Goal: Information Seeking & Learning: Find specific fact

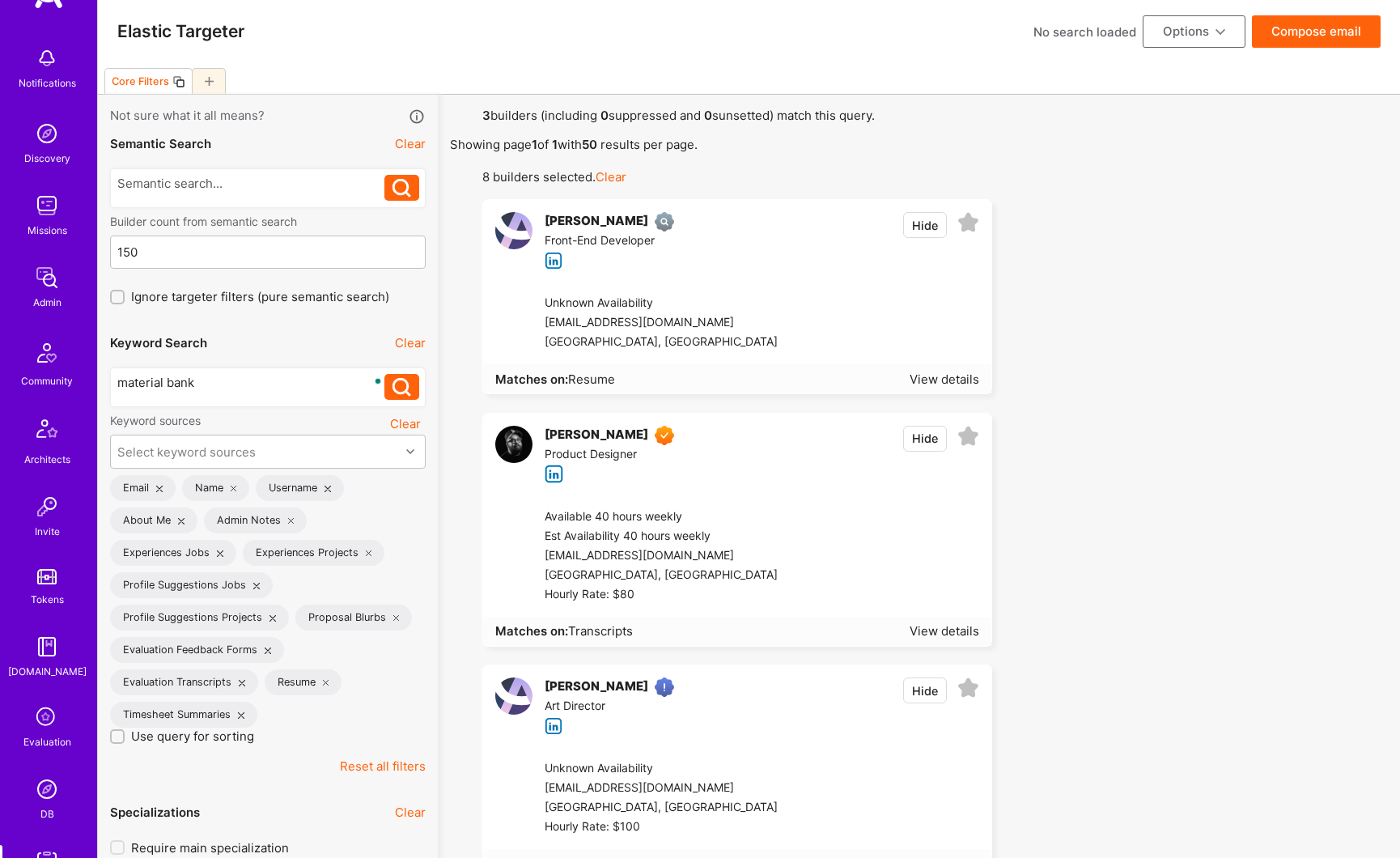
scroll to position [334, 0]
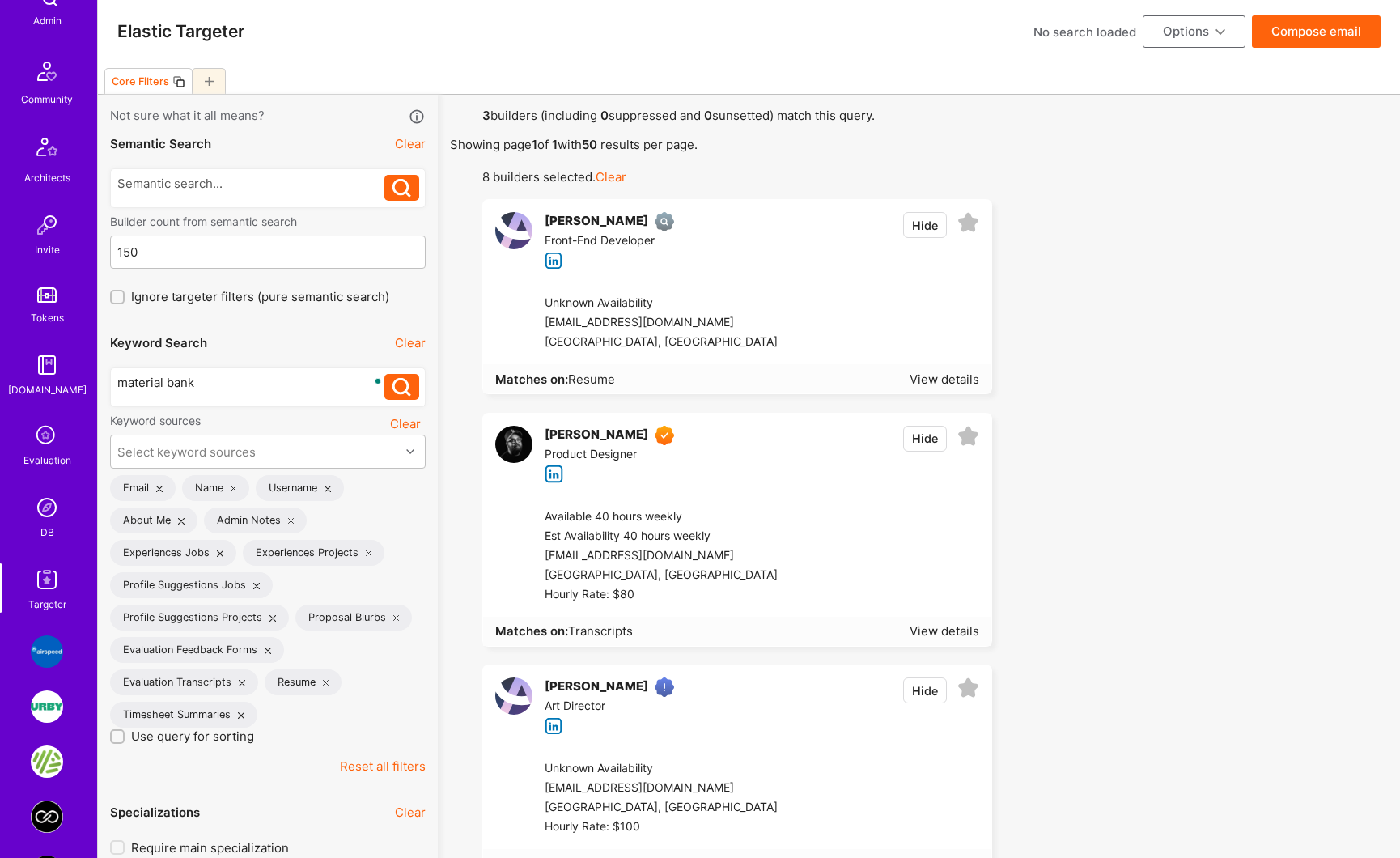
click at [48, 577] on img at bounding box center [47, 579] width 32 height 32
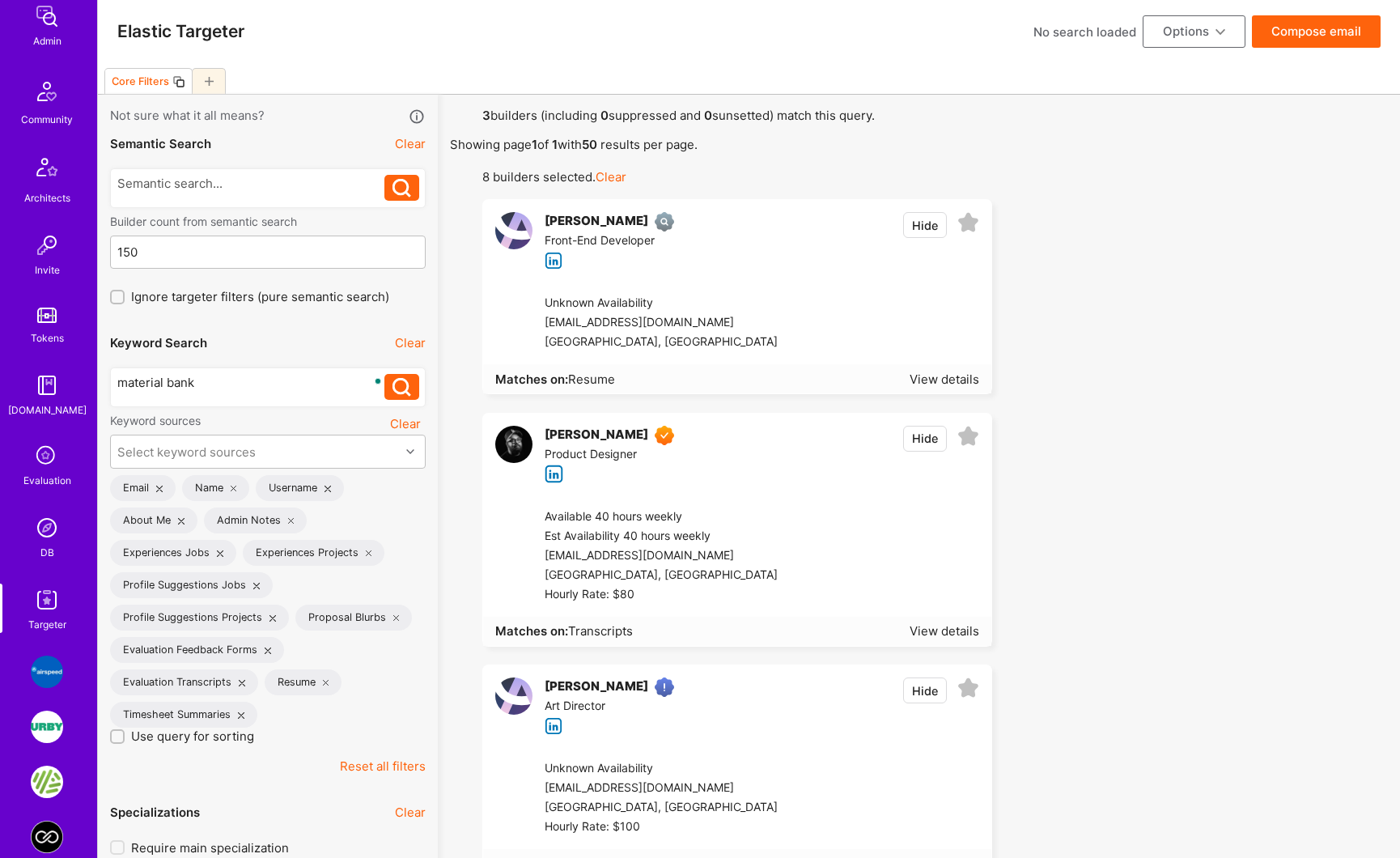
scroll to position [197, 0]
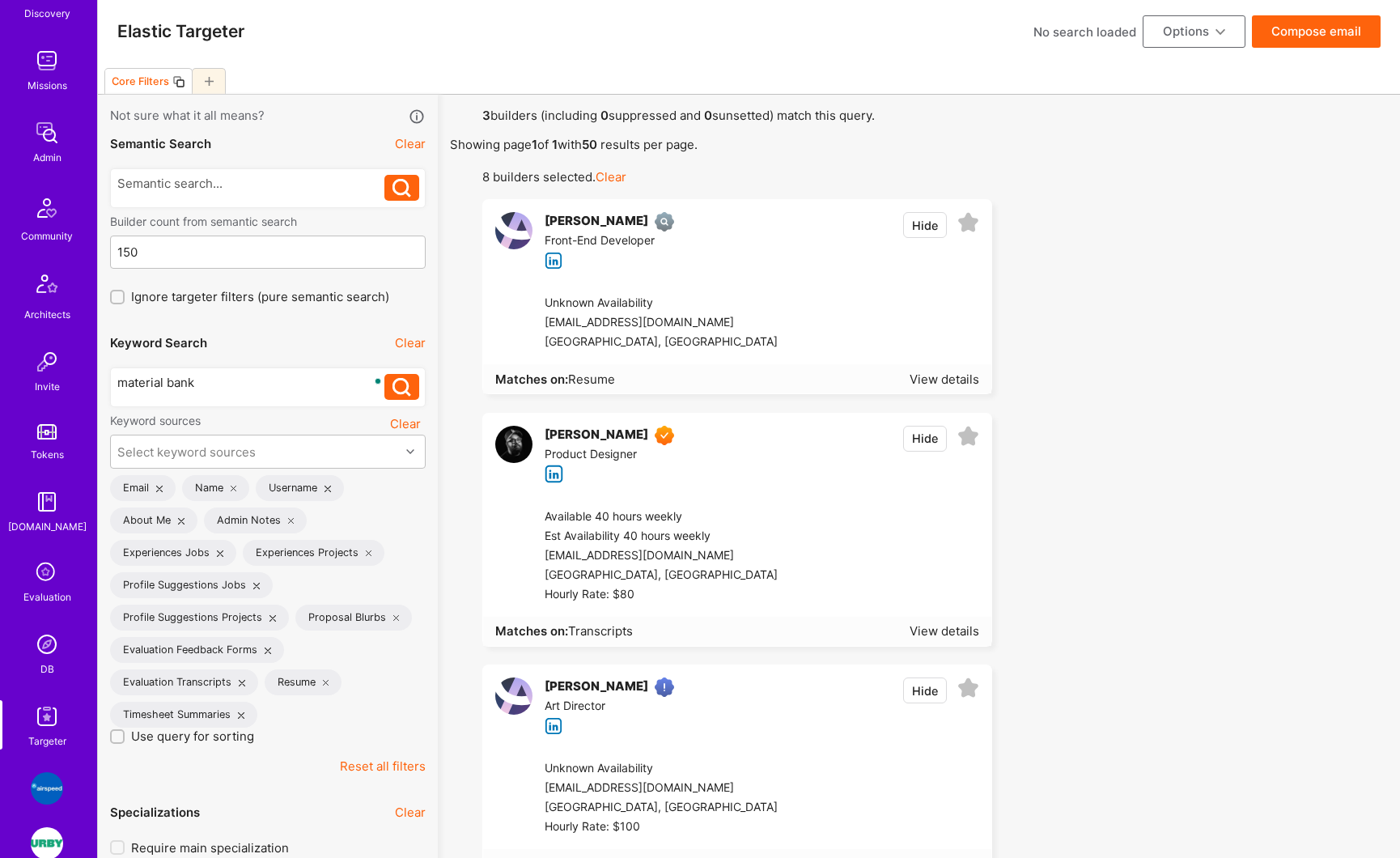
click at [45, 130] on img at bounding box center [47, 133] width 32 height 32
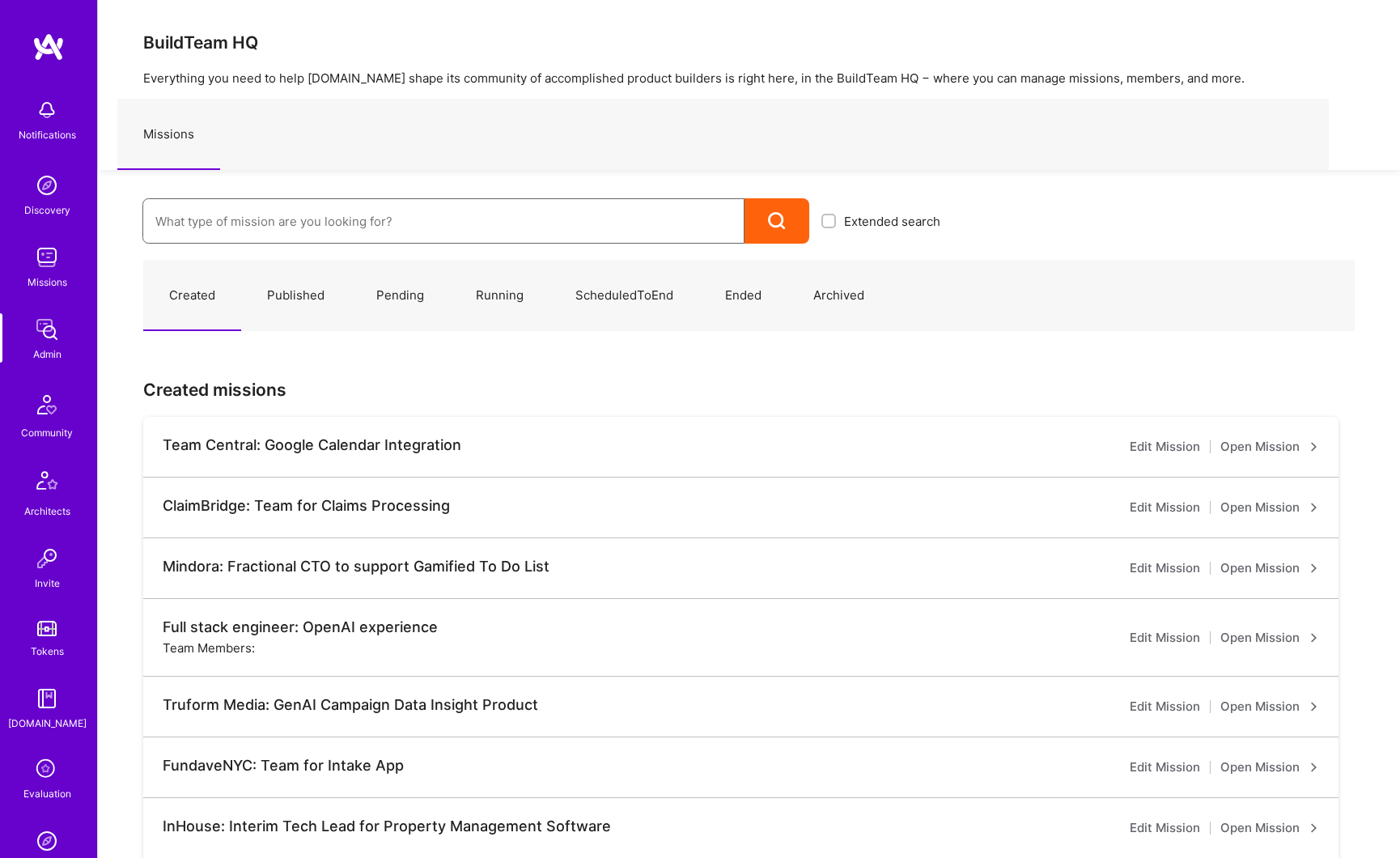
click at [231, 230] on input at bounding box center [443, 221] width 576 height 42
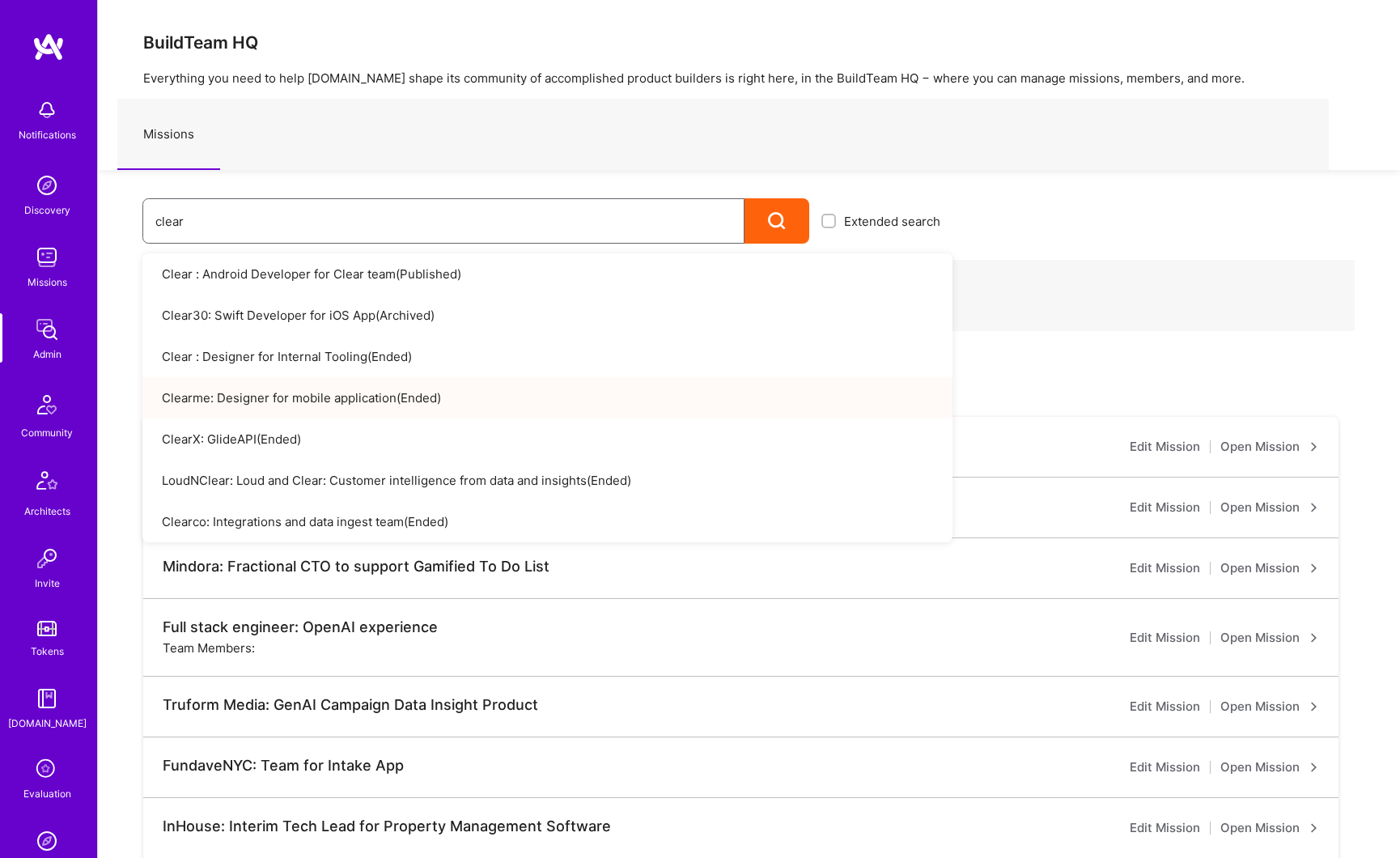
type input "clear"
click at [310, 397] on link "Clearme: Designer for mobile application ( Ended )" at bounding box center [548, 398] width 810 height 42
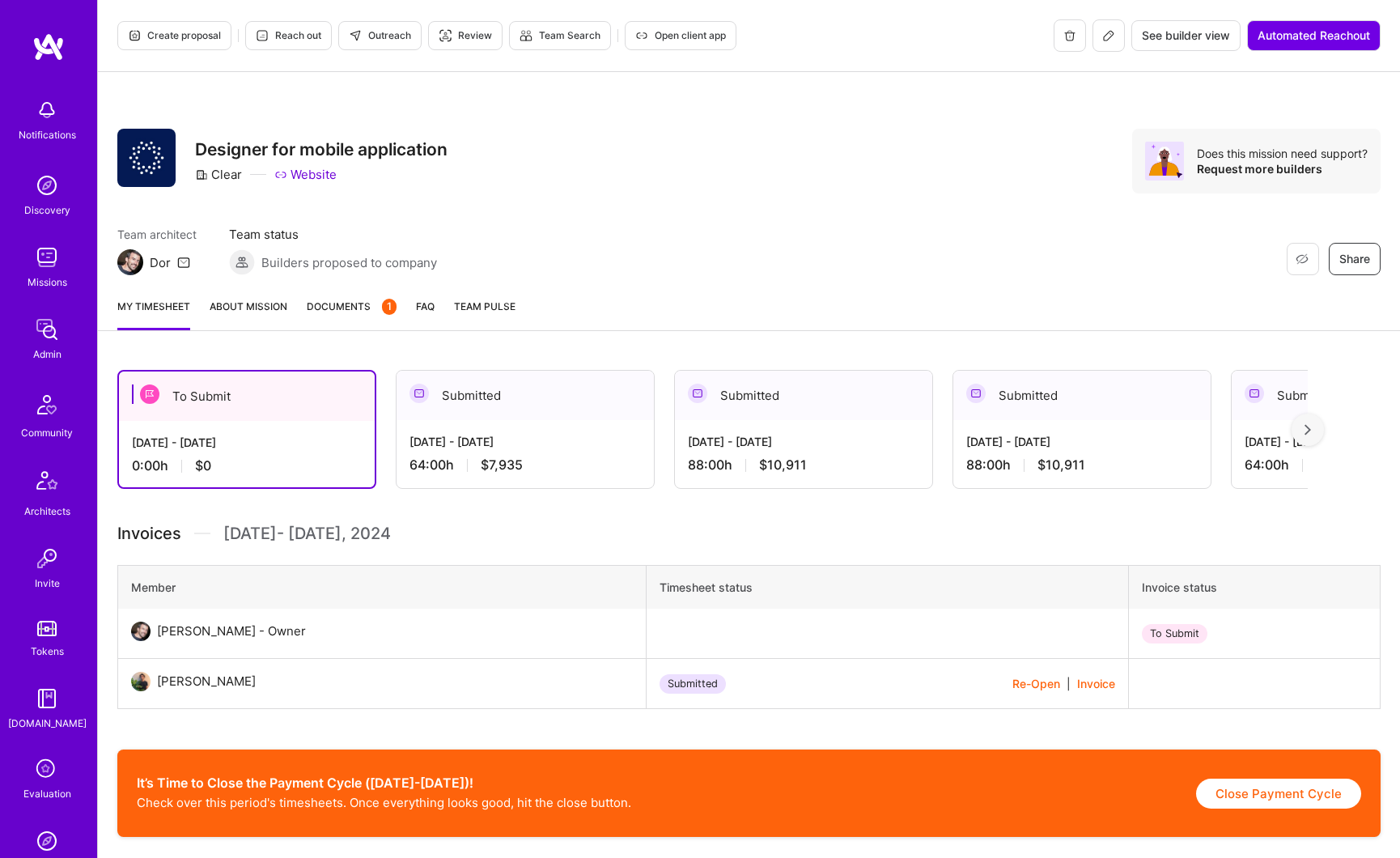
scroll to position [280, 0]
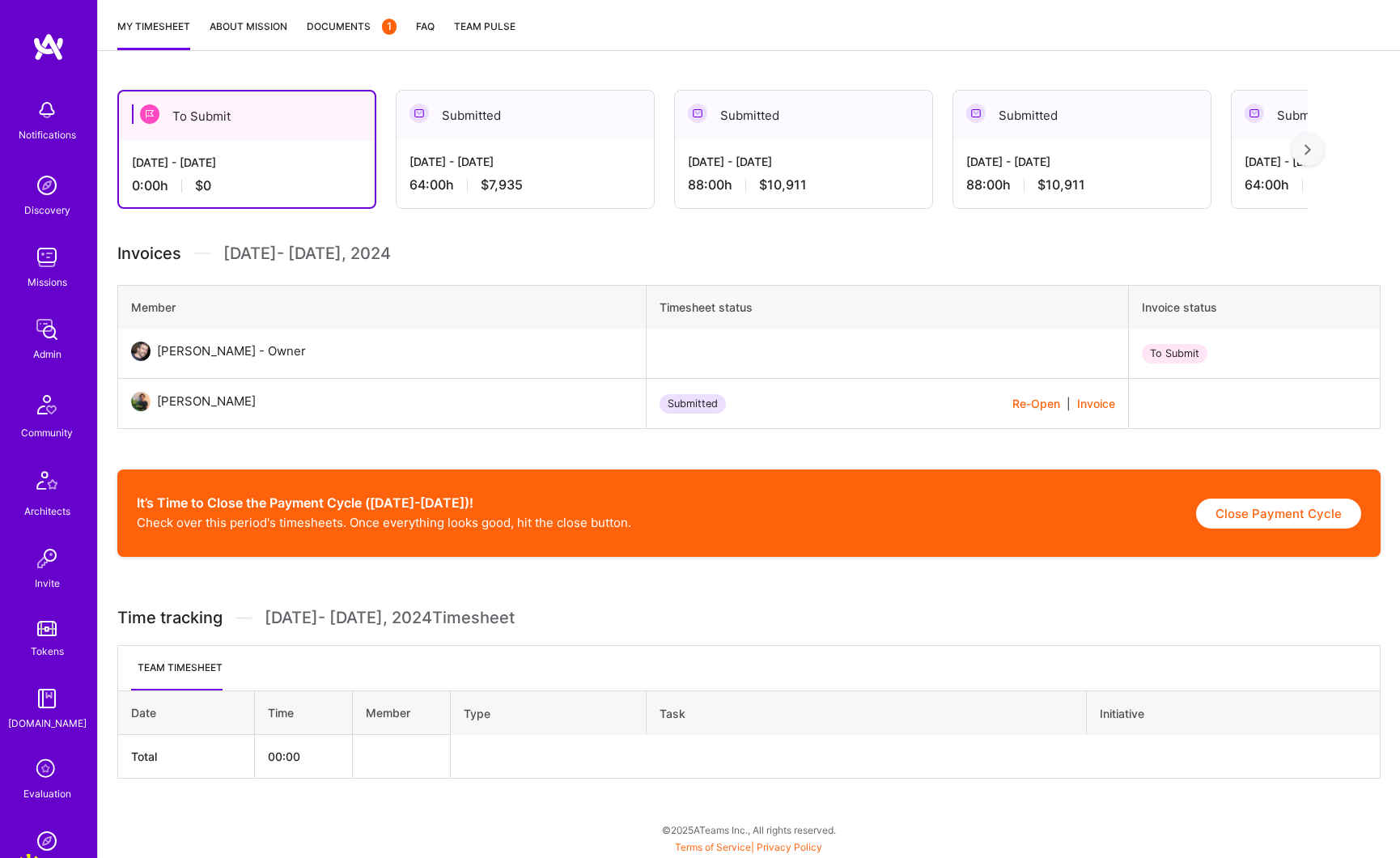
click at [145, 398] on img at bounding box center [141, 401] width 20 height 20
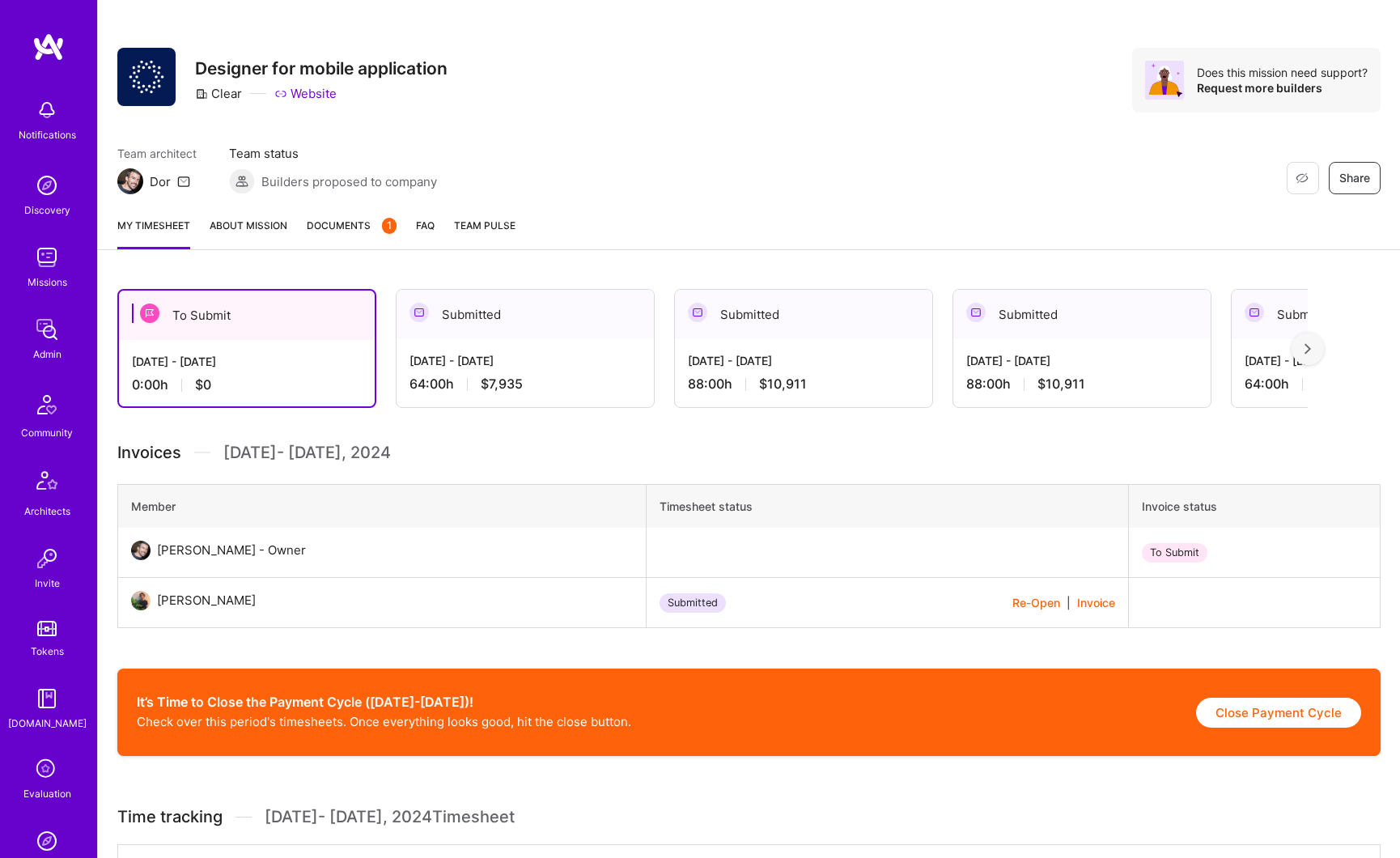
click at [248, 232] on link "About Mission" at bounding box center [248, 233] width 78 height 32
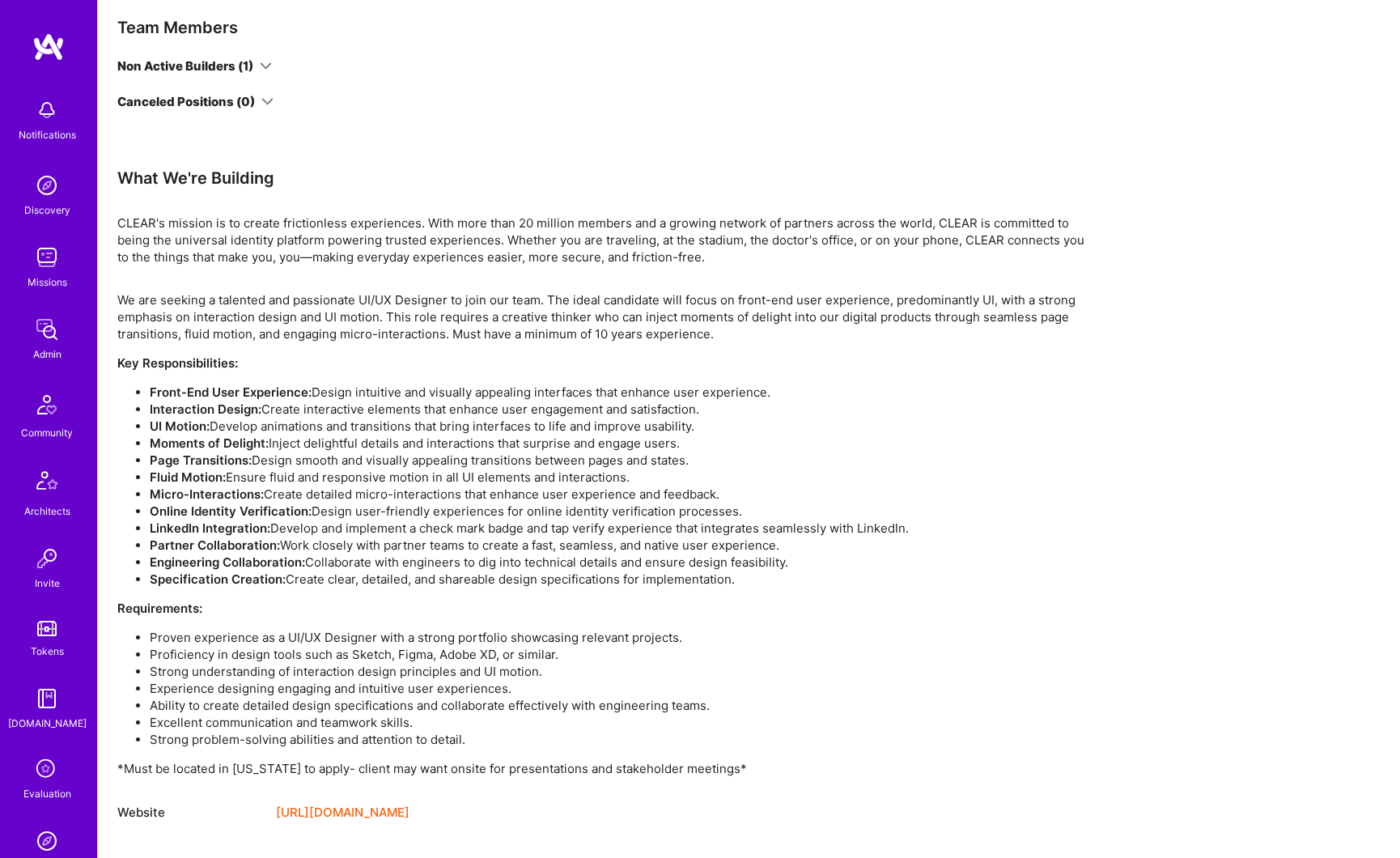
scroll to position [242, 0]
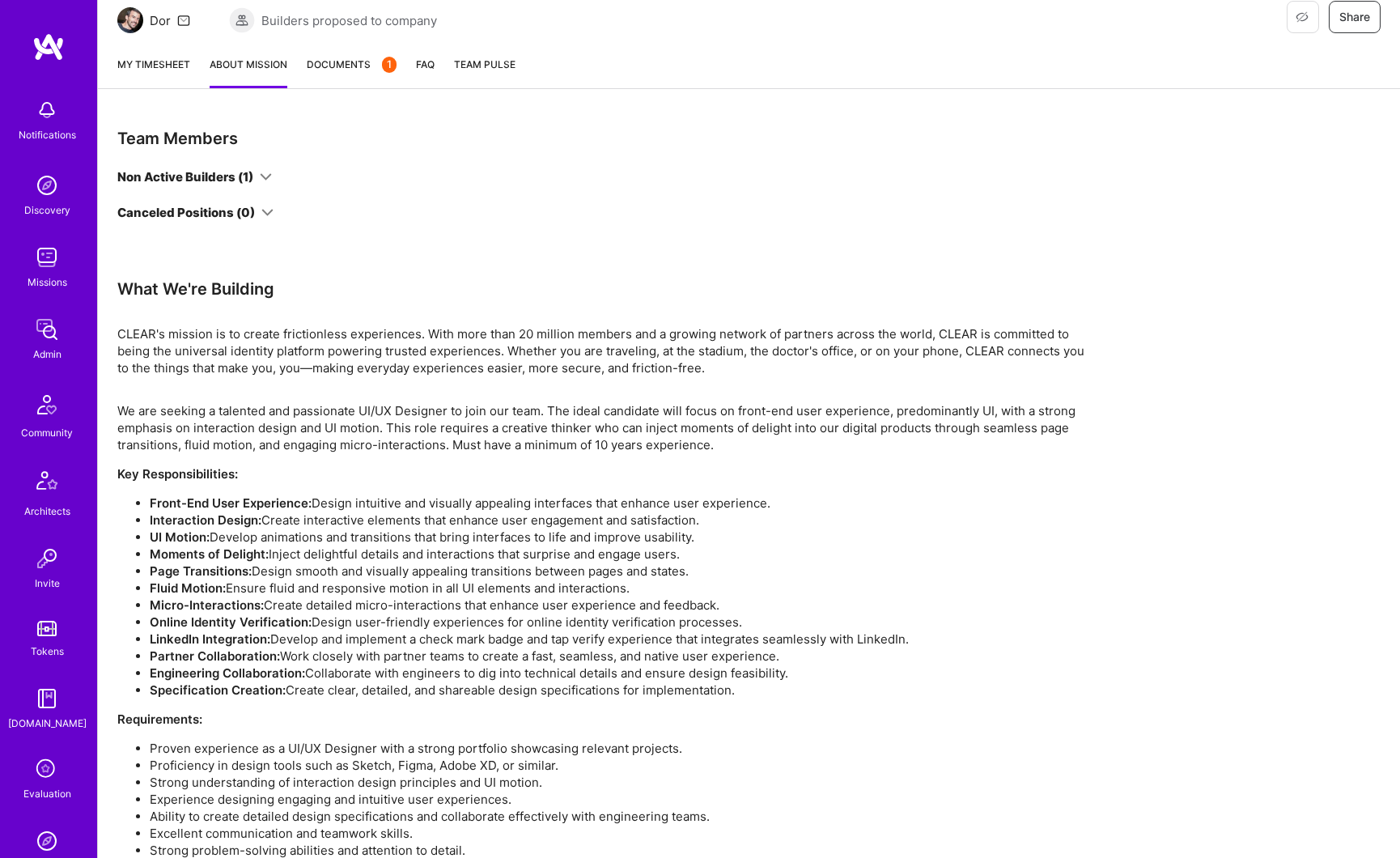
click at [254, 185] on div "Non Active Builders (1) Canceled Positions (0)" at bounding box center [486, 195] width 738 height 52
click at [260, 180] on icon at bounding box center [265, 176] width 12 height 12
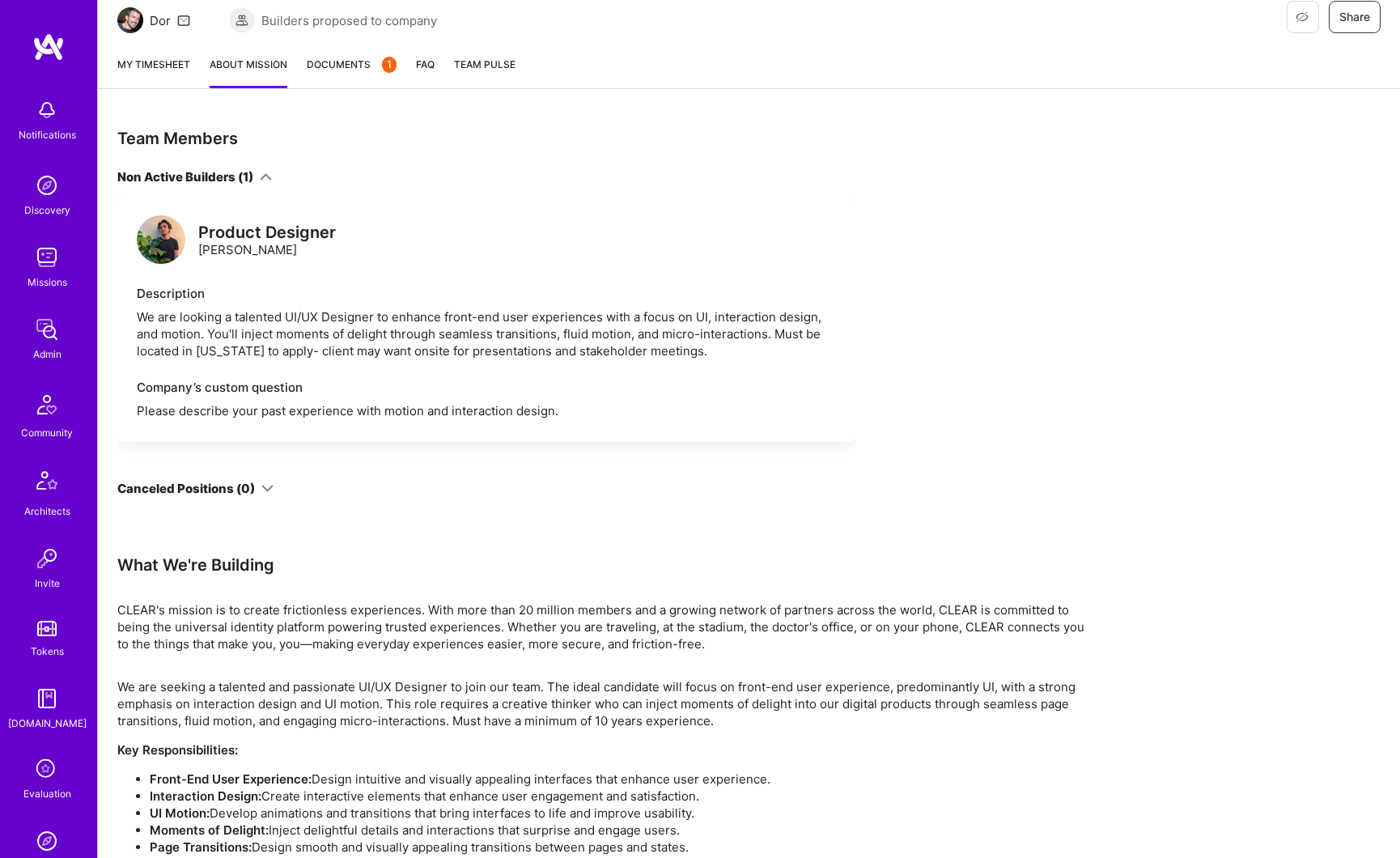
click at [176, 237] on img at bounding box center [161, 240] width 49 height 49
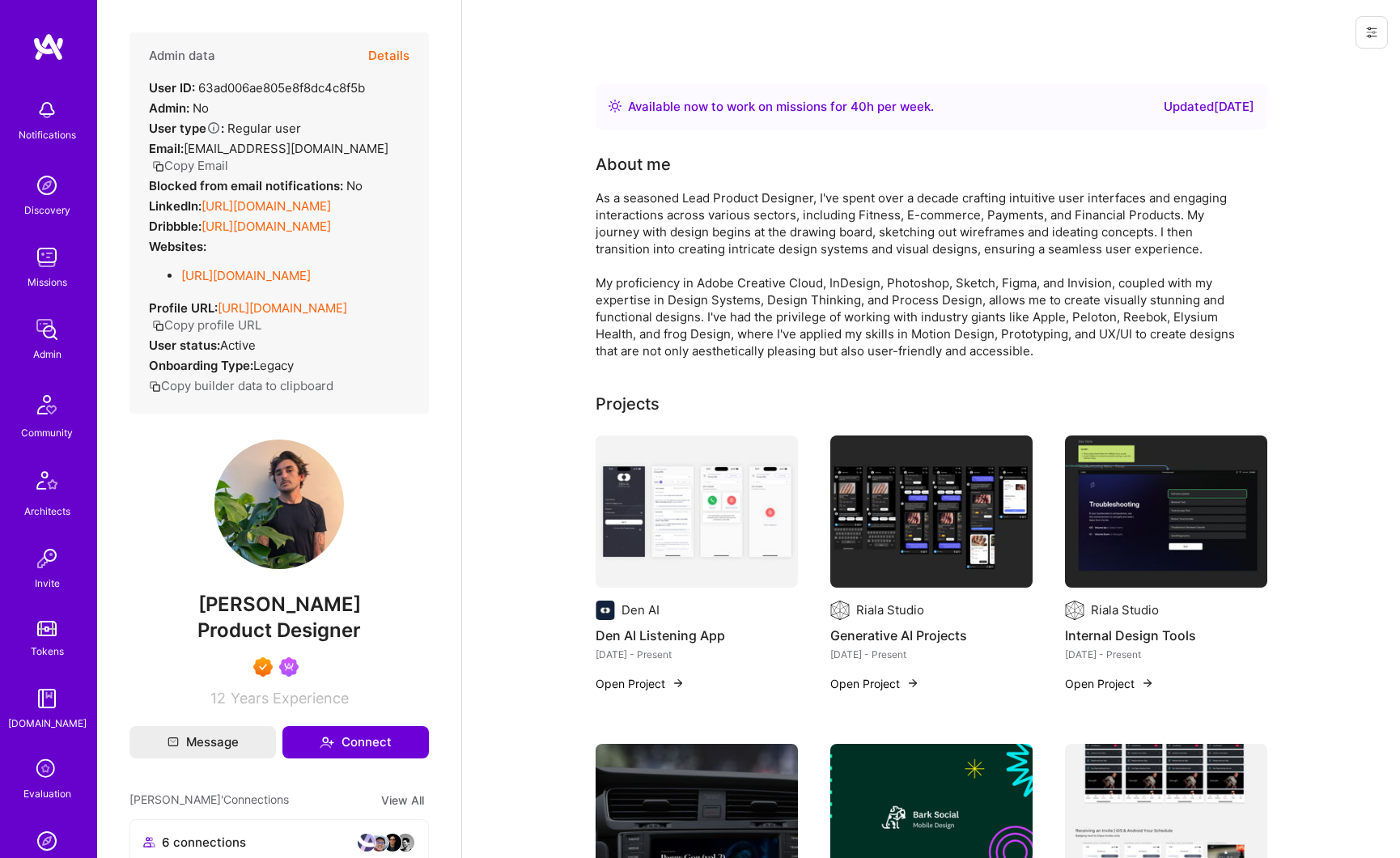
click at [382, 59] on button "Details" at bounding box center [389, 56] width 41 height 47
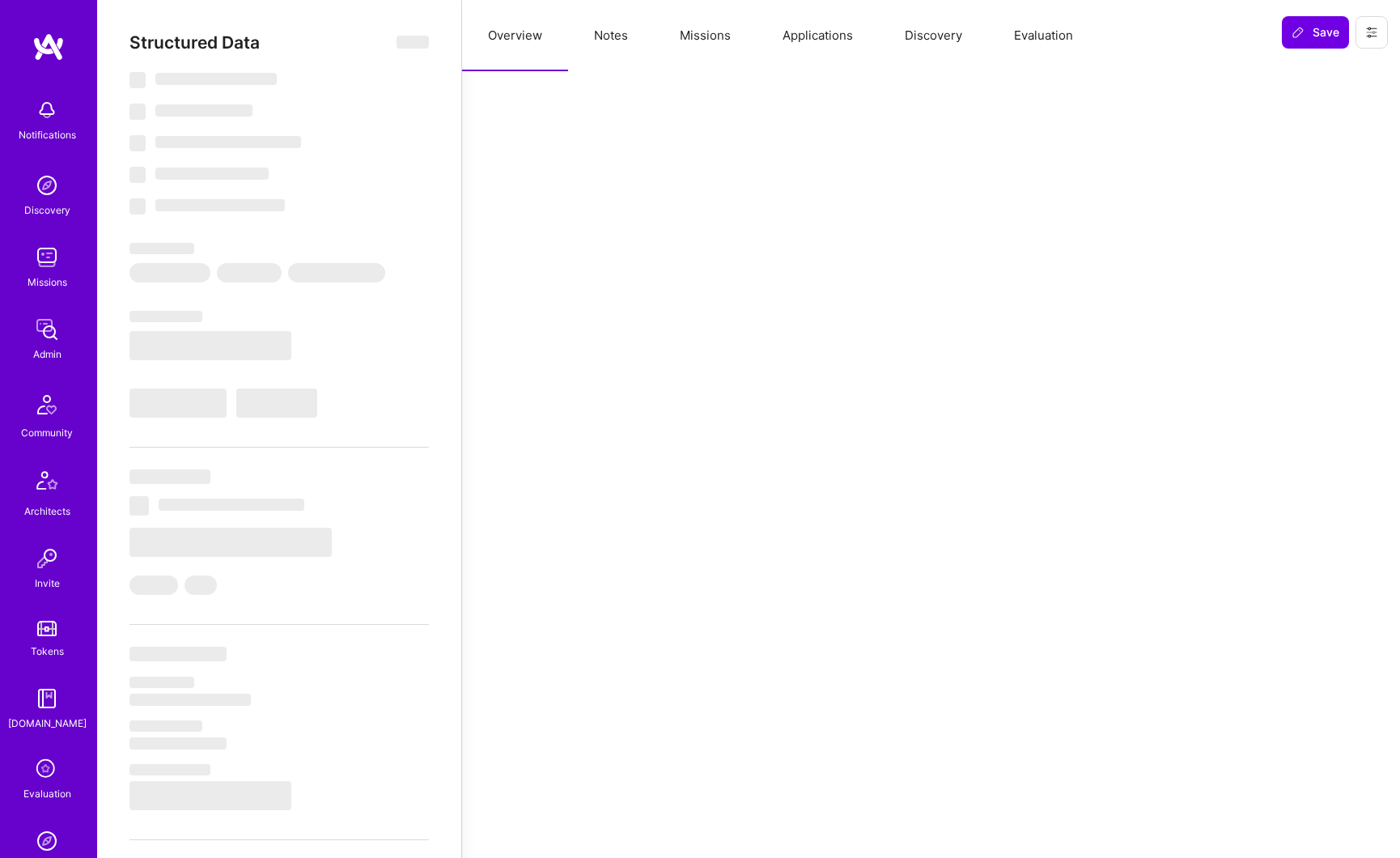
click at [720, 27] on button "Missions" at bounding box center [705, 35] width 103 height 71
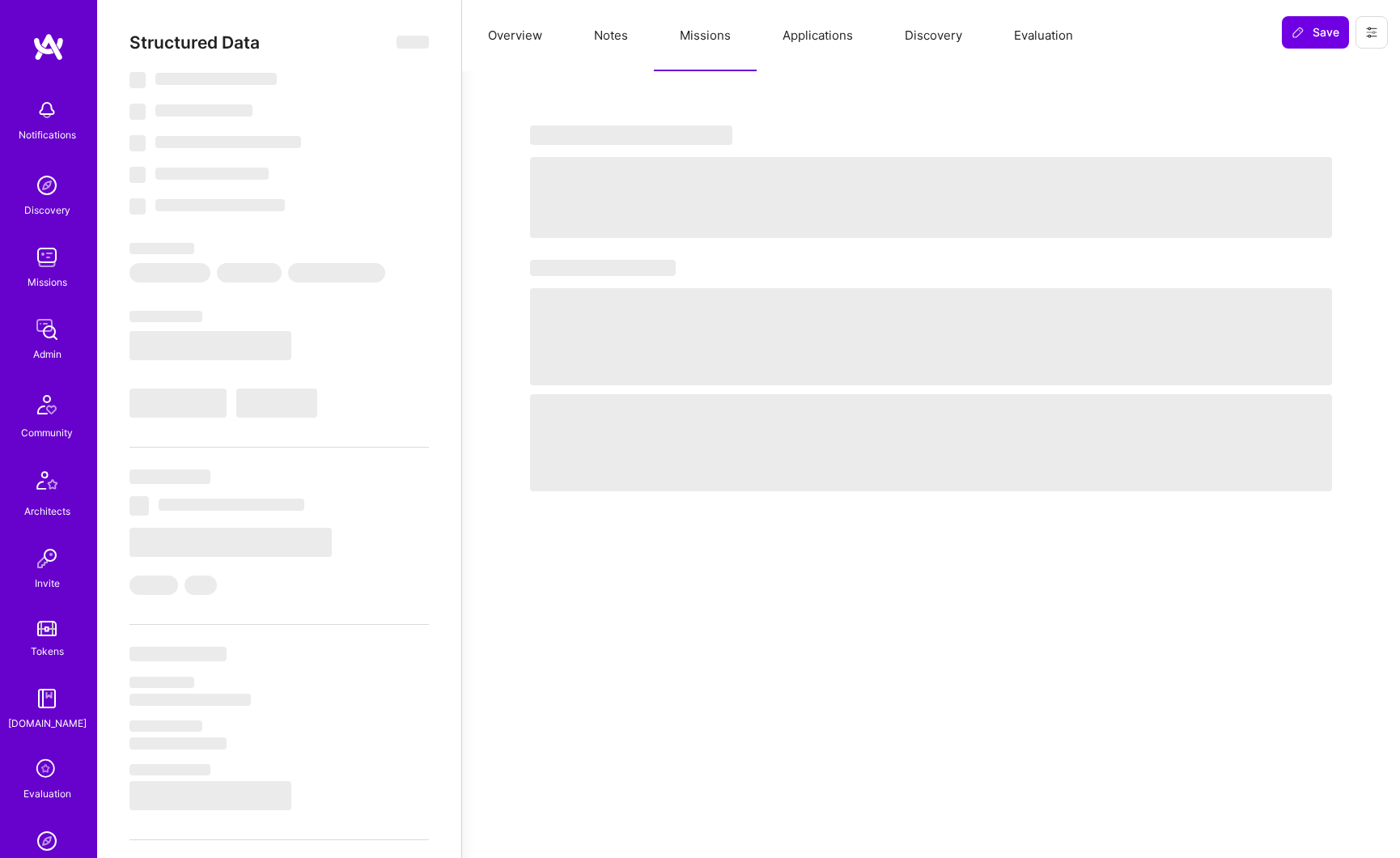
select select "Right Now"
select select "7"
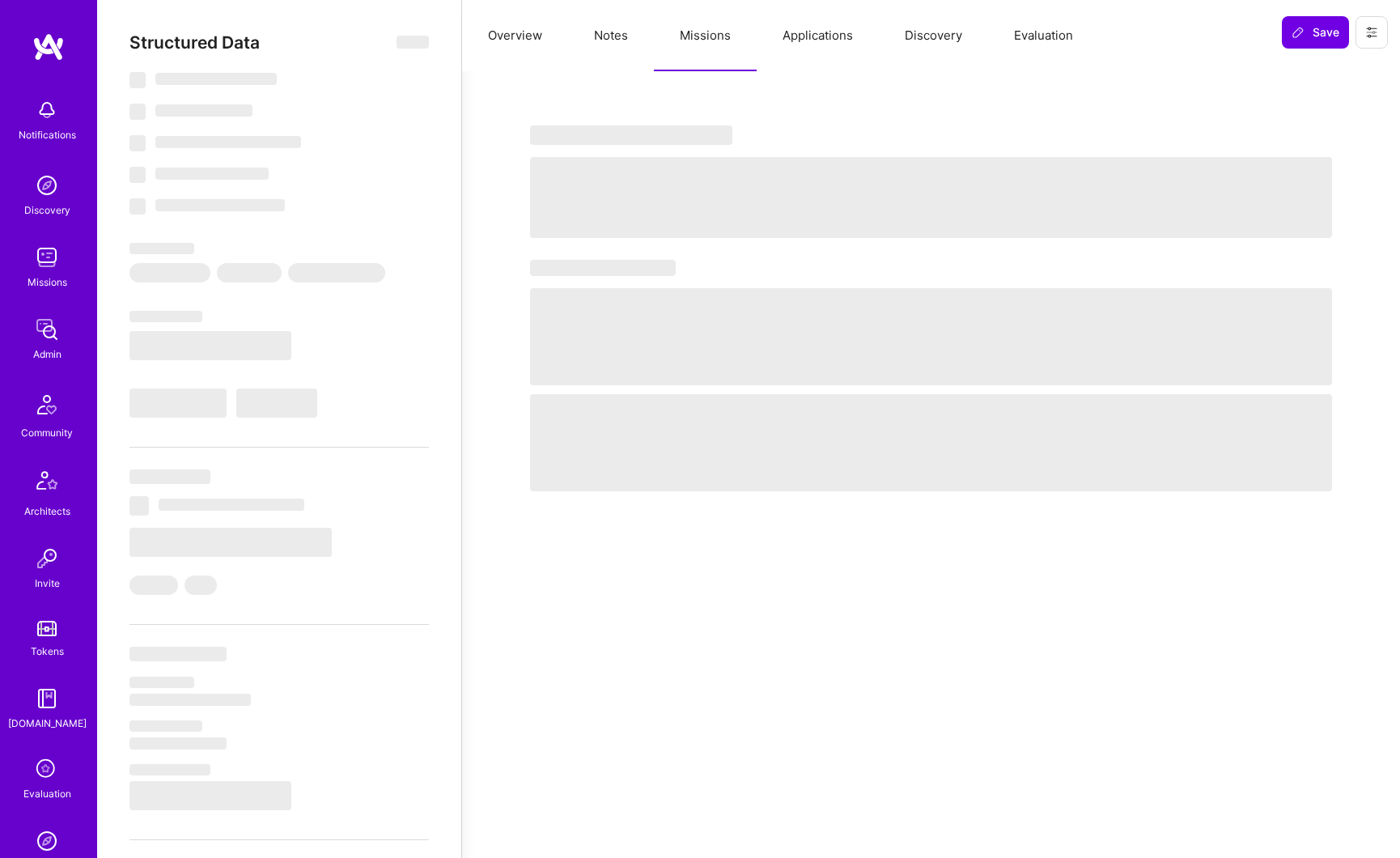
select select "US"
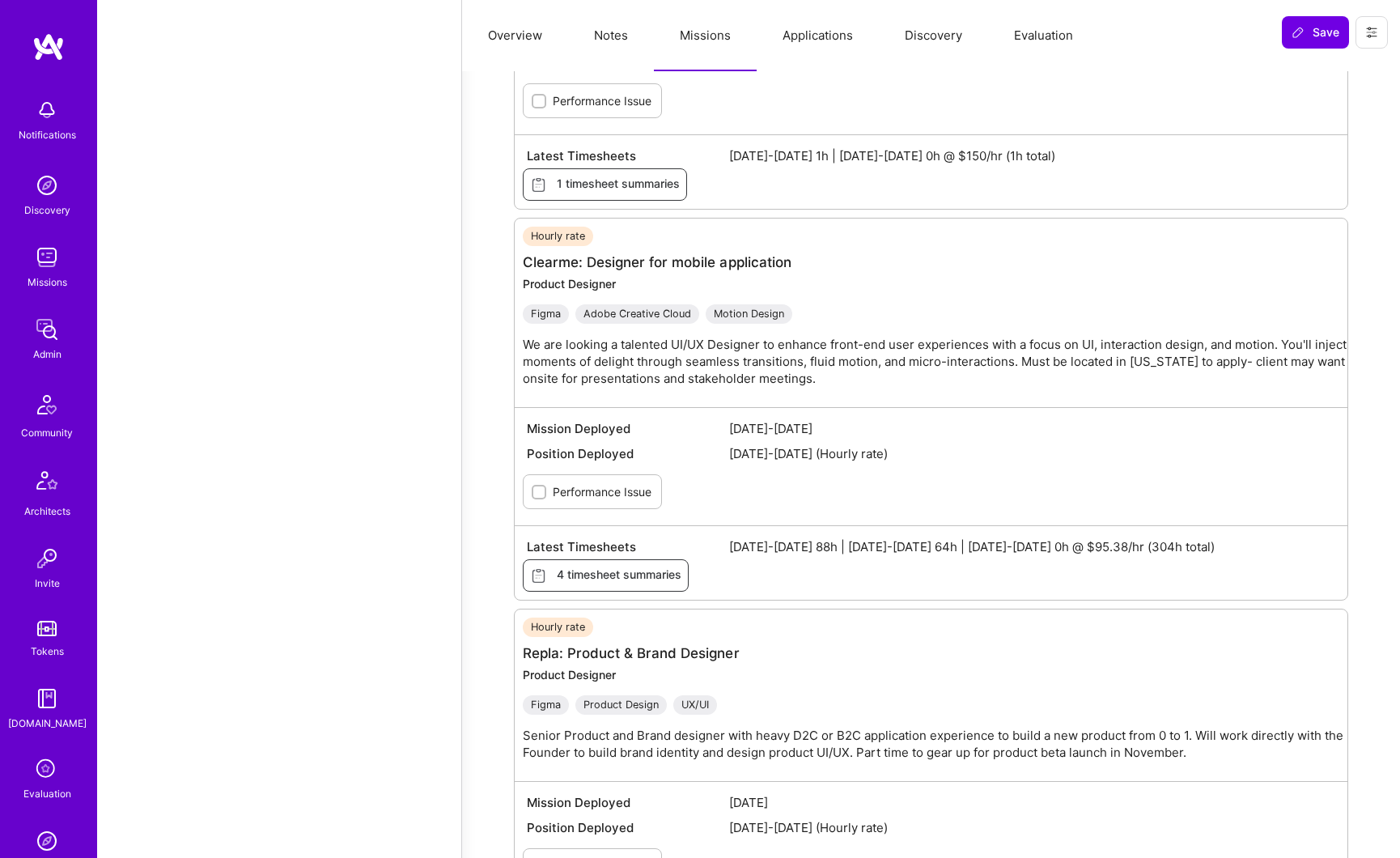
scroll to position [1768, 0]
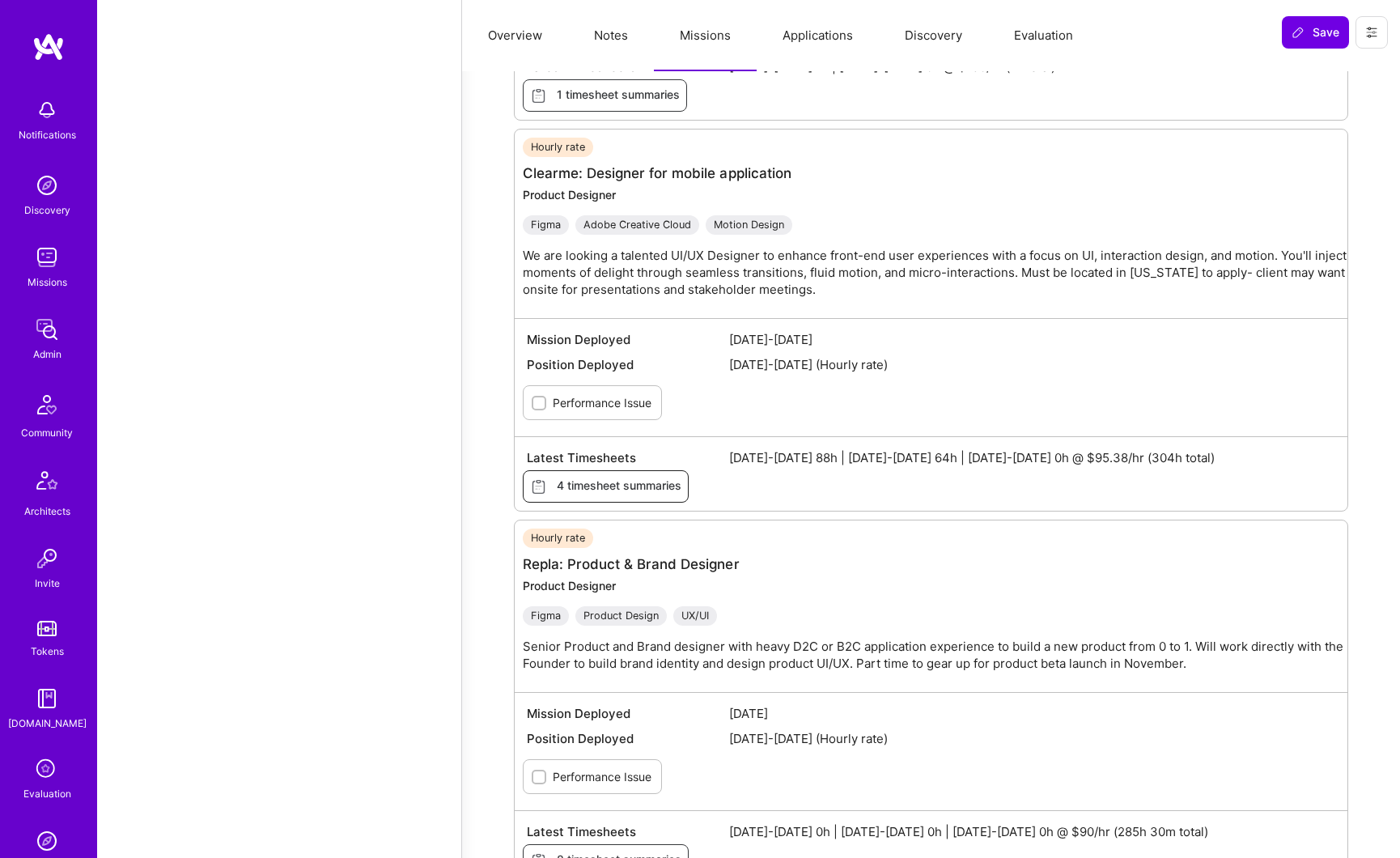
click at [603, 488] on span "4 timesheet summaries" at bounding box center [606, 486] width 152 height 18
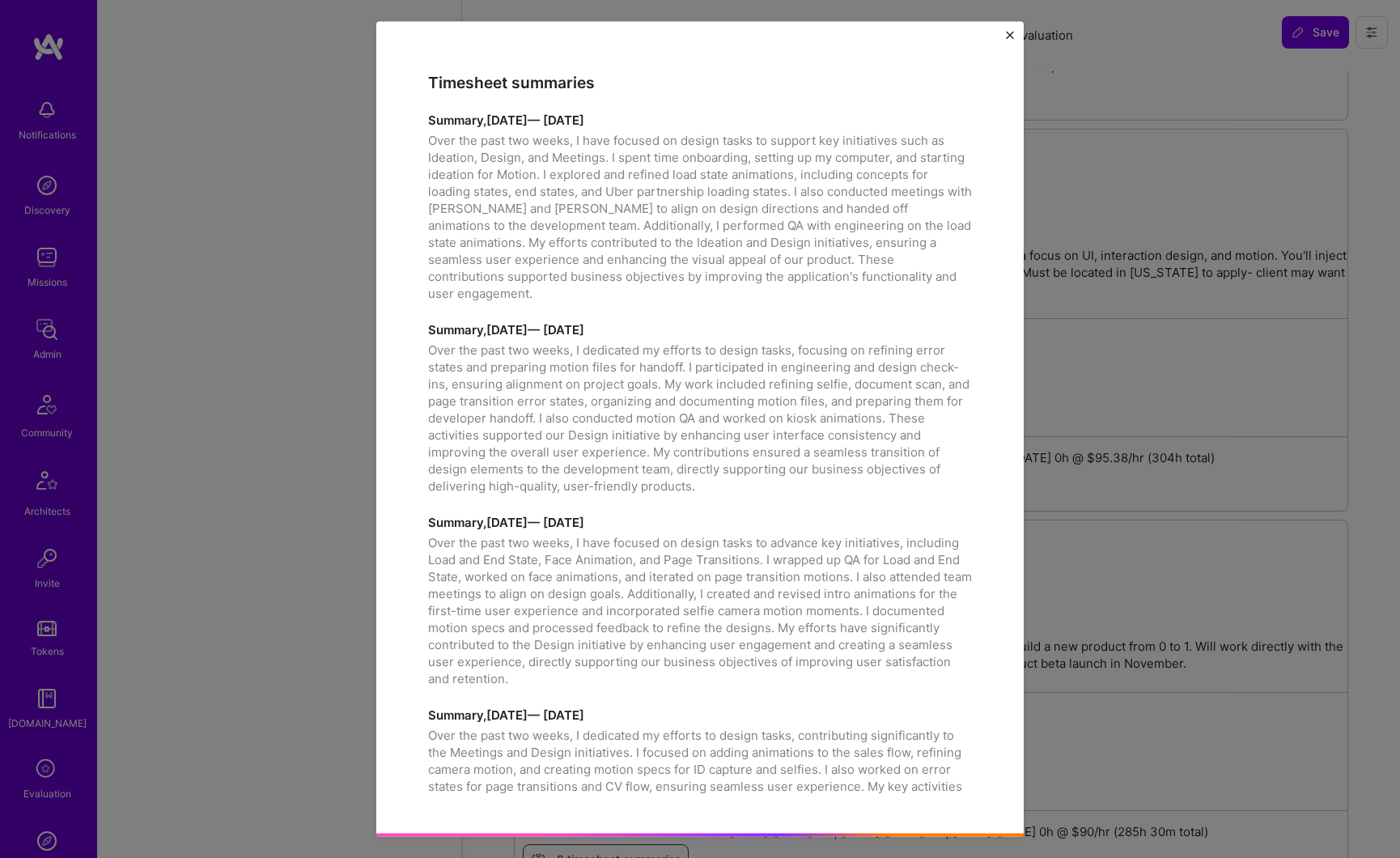
click at [448, 80] on h3 "Timesheet summaries" at bounding box center [700, 83] width 544 height 19
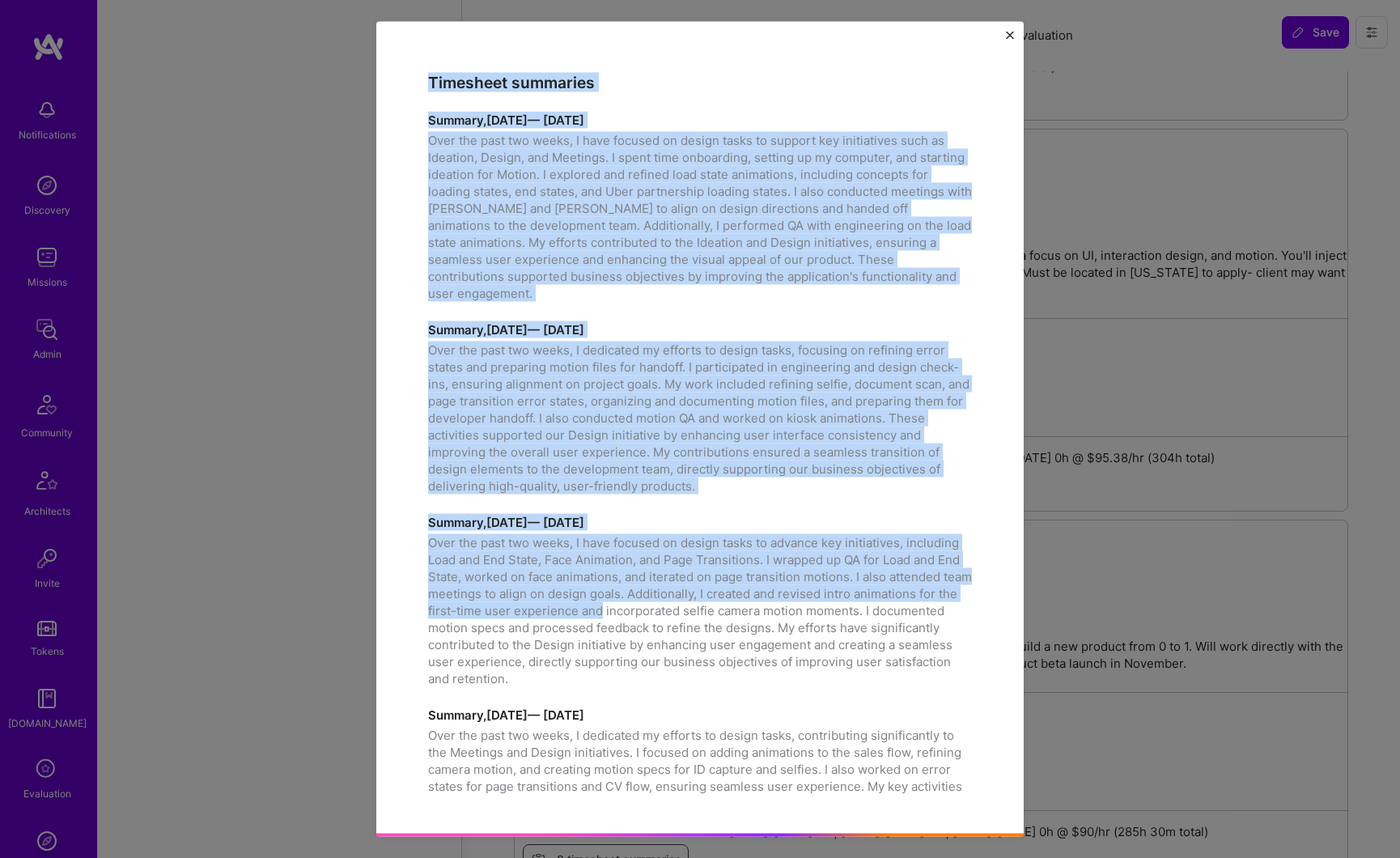
scroll to position [134, 0]
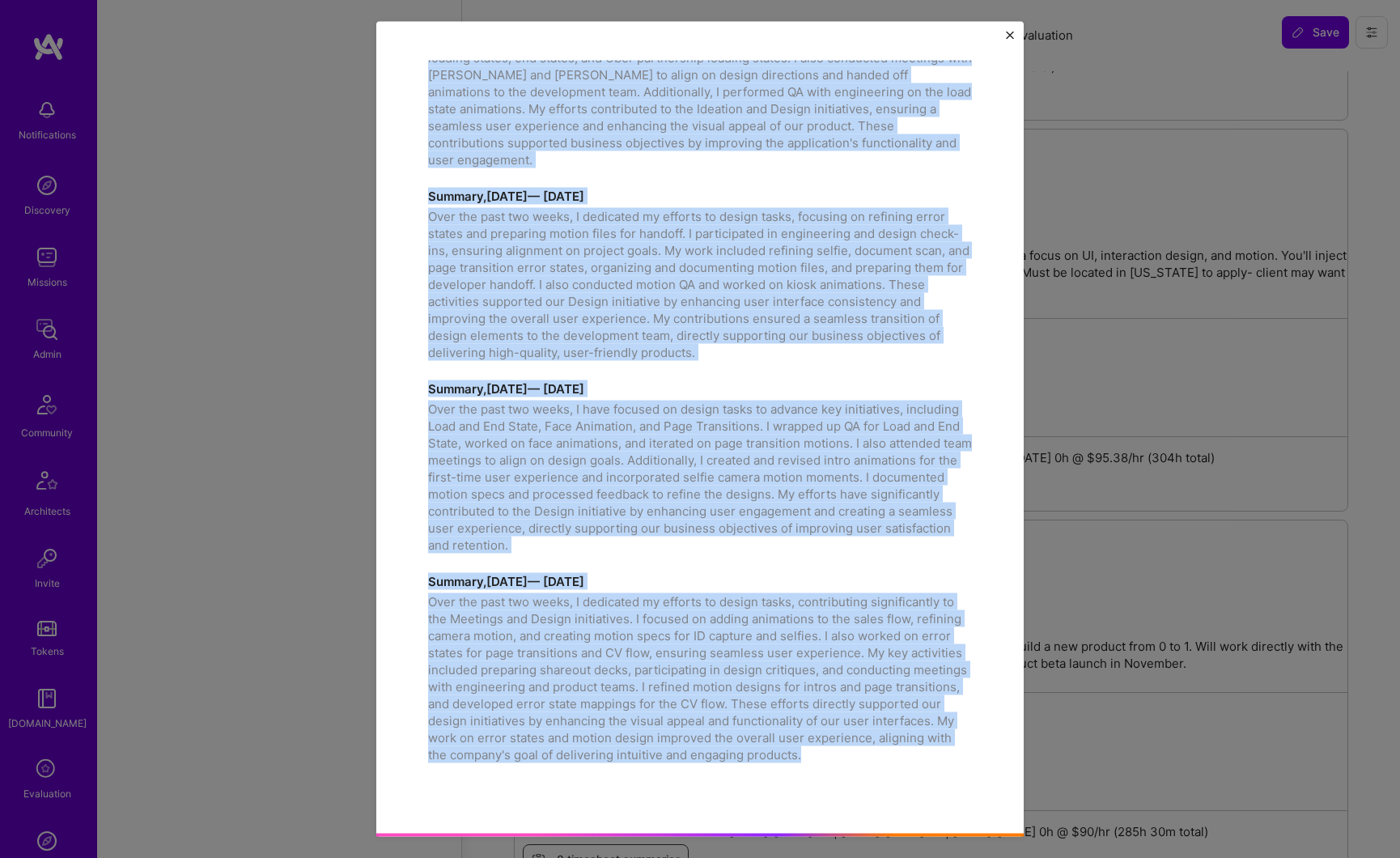
drag, startPoint x: 448, startPoint y: 80, endPoint x: 949, endPoint y: 754, distance: 839.8
click at [949, 754] on div "Timesheet summaries Summary, September 03, 2024 — September 12, 2024 Over the p…" at bounding box center [700, 362] width 544 height 843
copy div "Timesheet summaries Summary, September 03, 2024 — September 12, 2024 Over the p…"
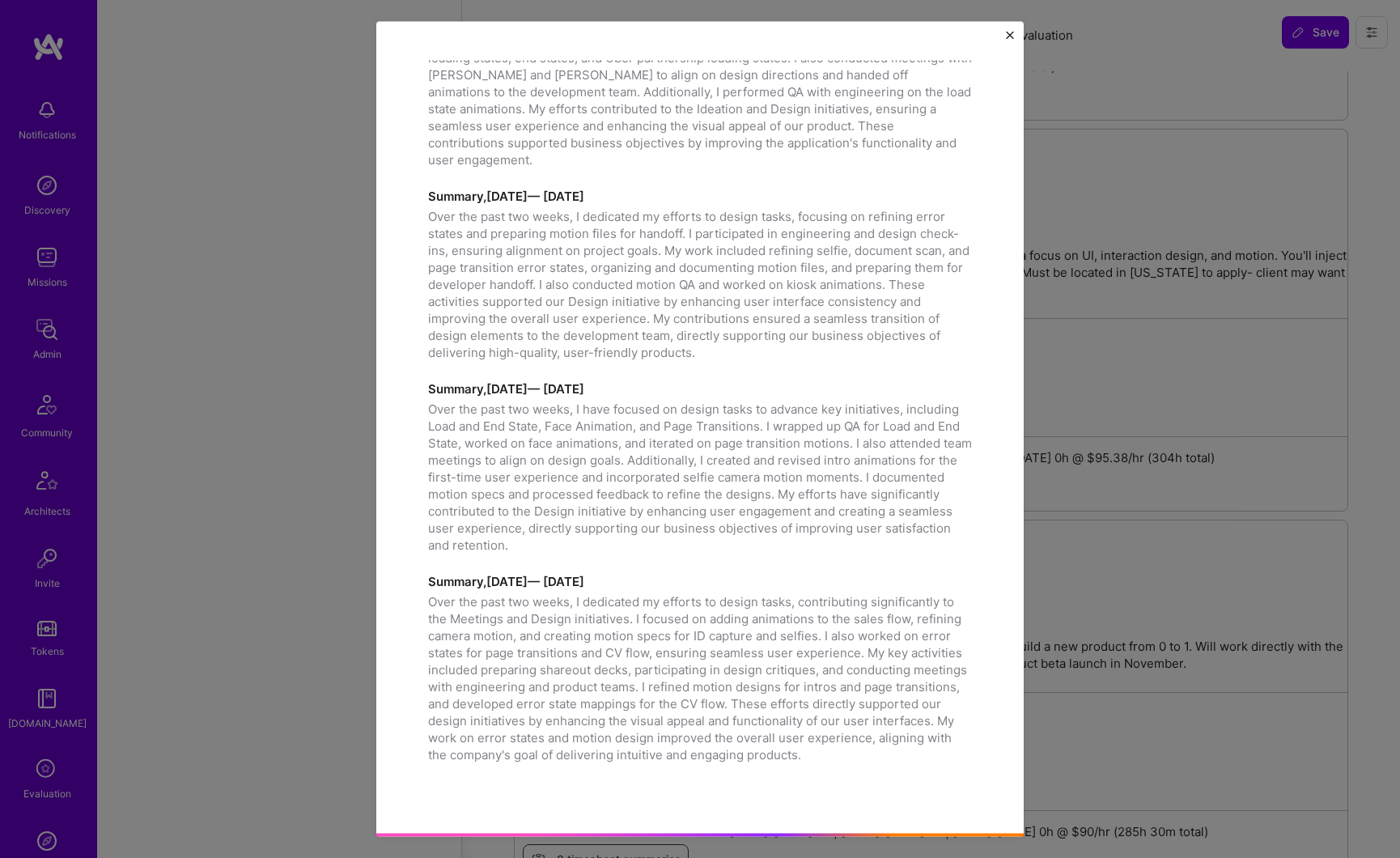
click at [91, 457] on div "Timesheet summaries Summary, September 03, 2024 — September 12, 2024 Over the p…" at bounding box center [700, 429] width 1400 height 858
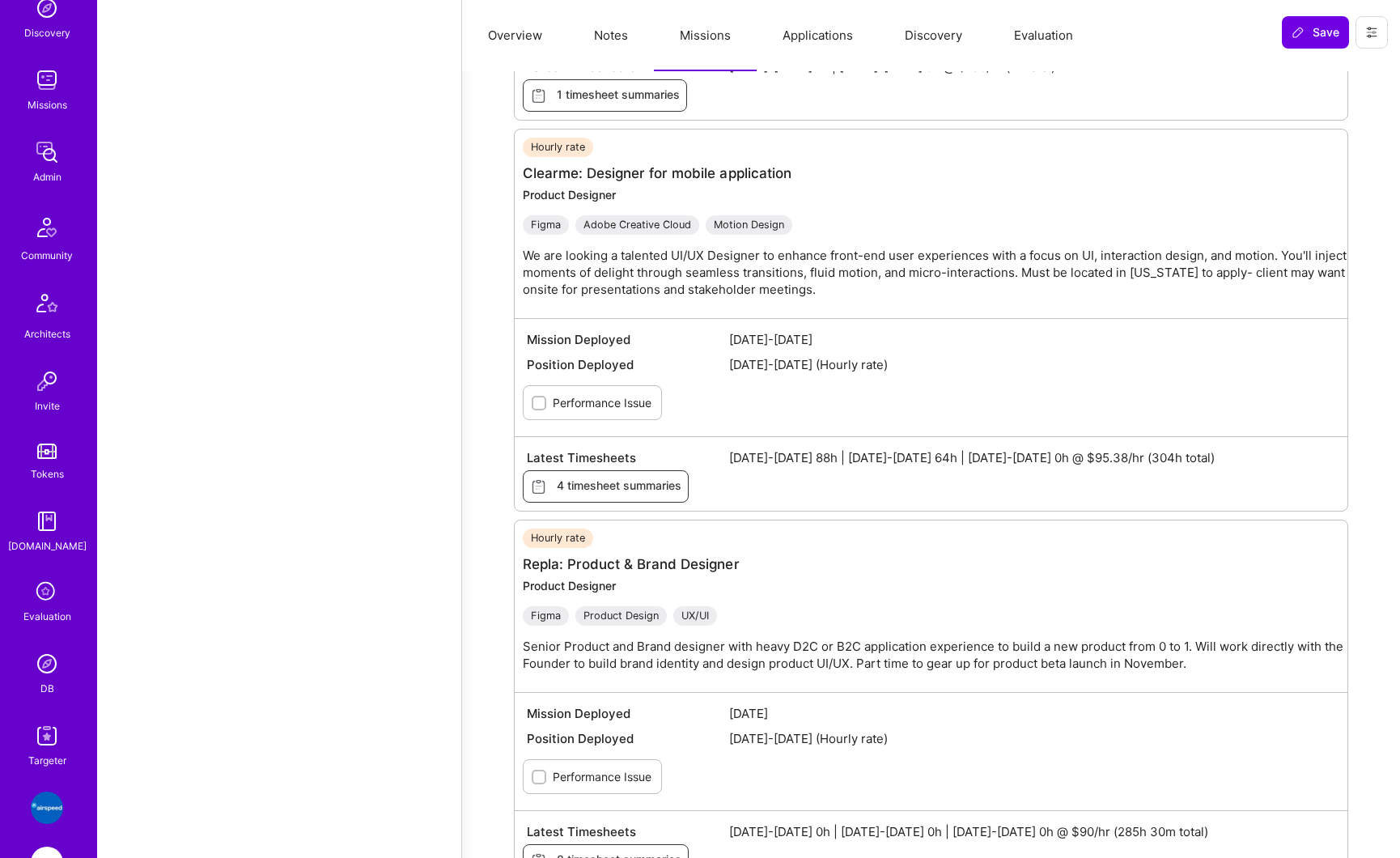
scroll to position [427, 0]
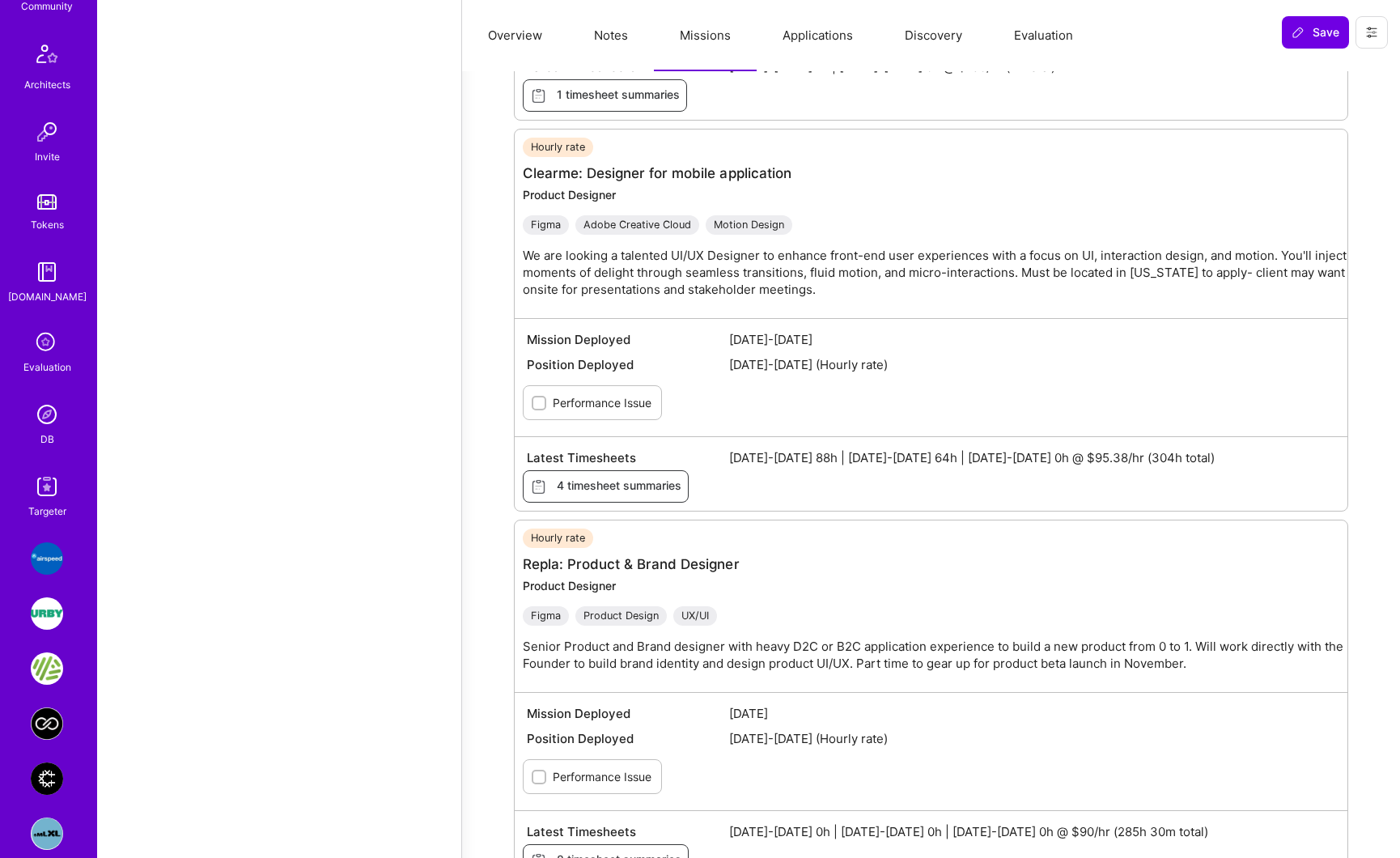
click at [43, 421] on img at bounding box center [47, 414] width 32 height 32
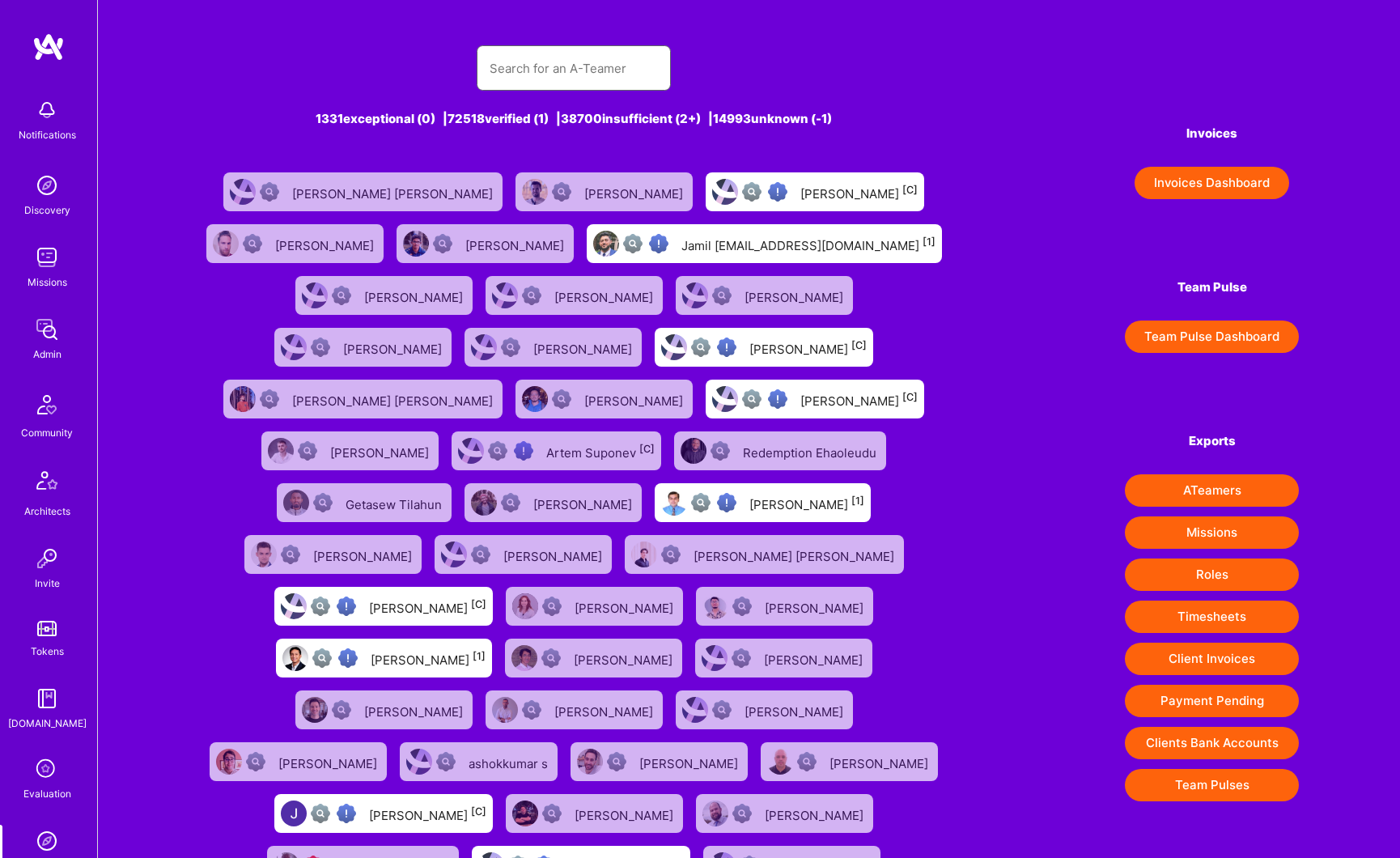
click at [587, 68] on input "text" at bounding box center [574, 69] width 169 height 42
paste input "Marc McDougall"
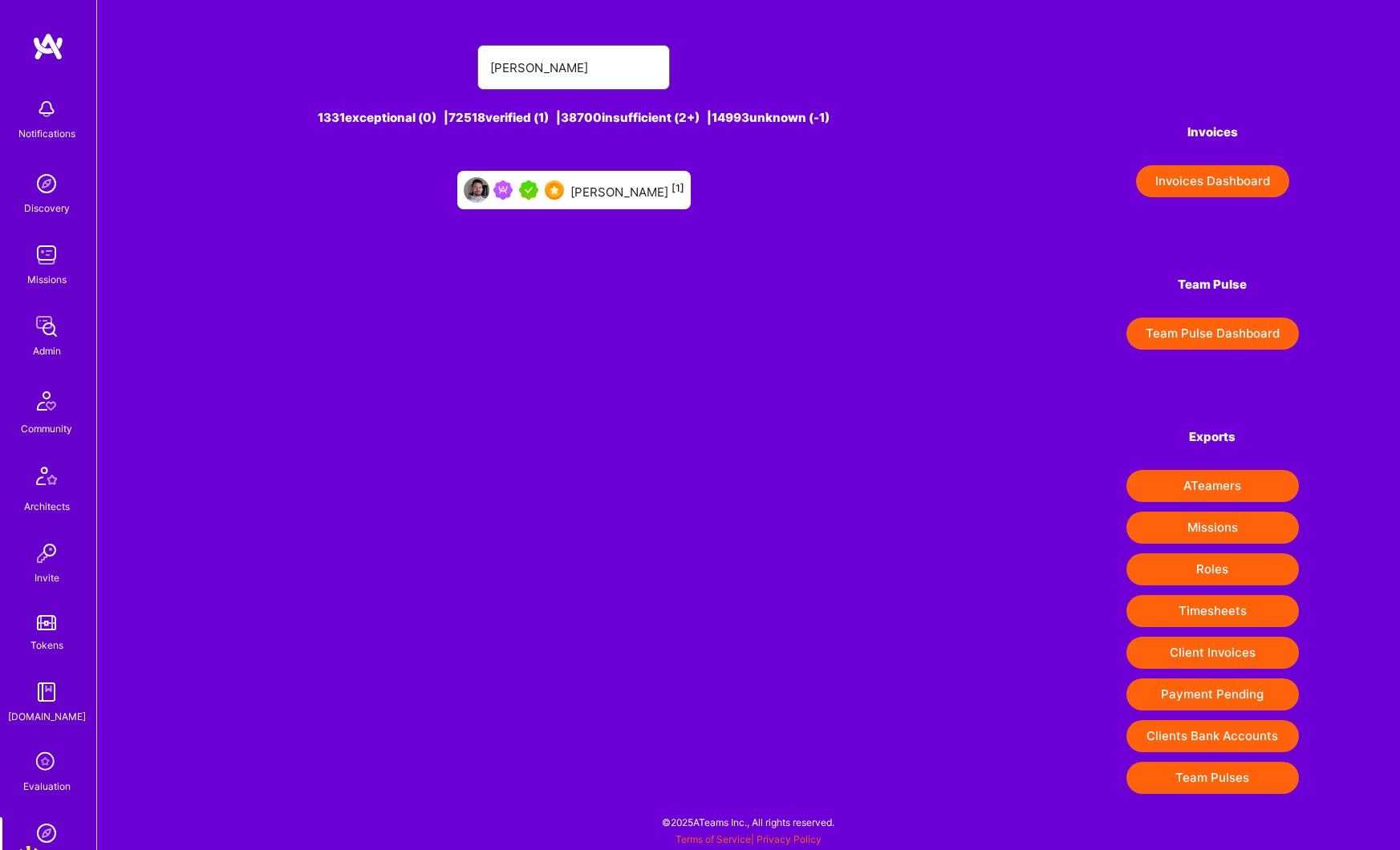
type input "Marc McDougall"
click at [614, 193] on div "Marc McDougall [1]" at bounding box center [627, 189] width 114 height 21
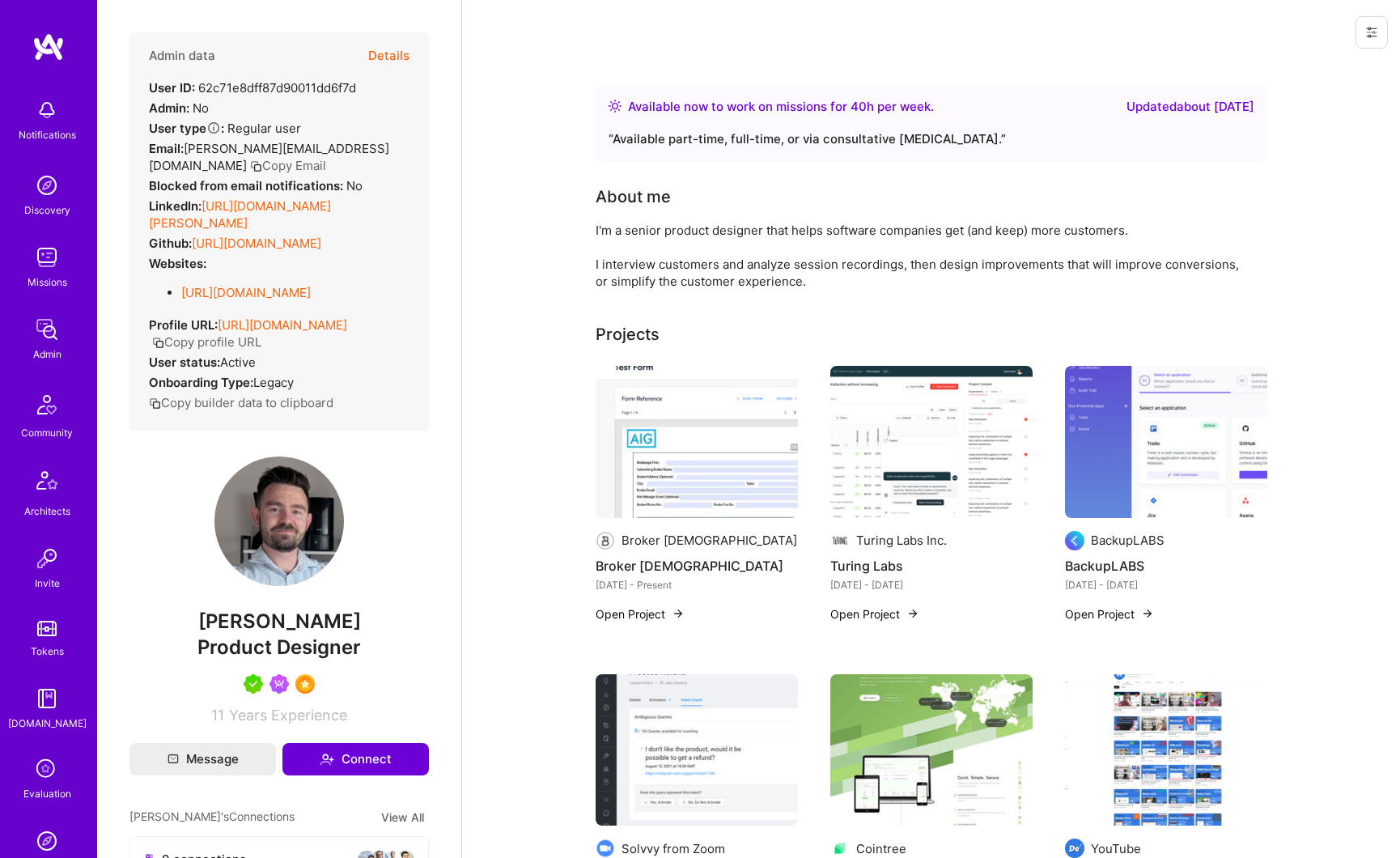
scroll to position [21, 0]
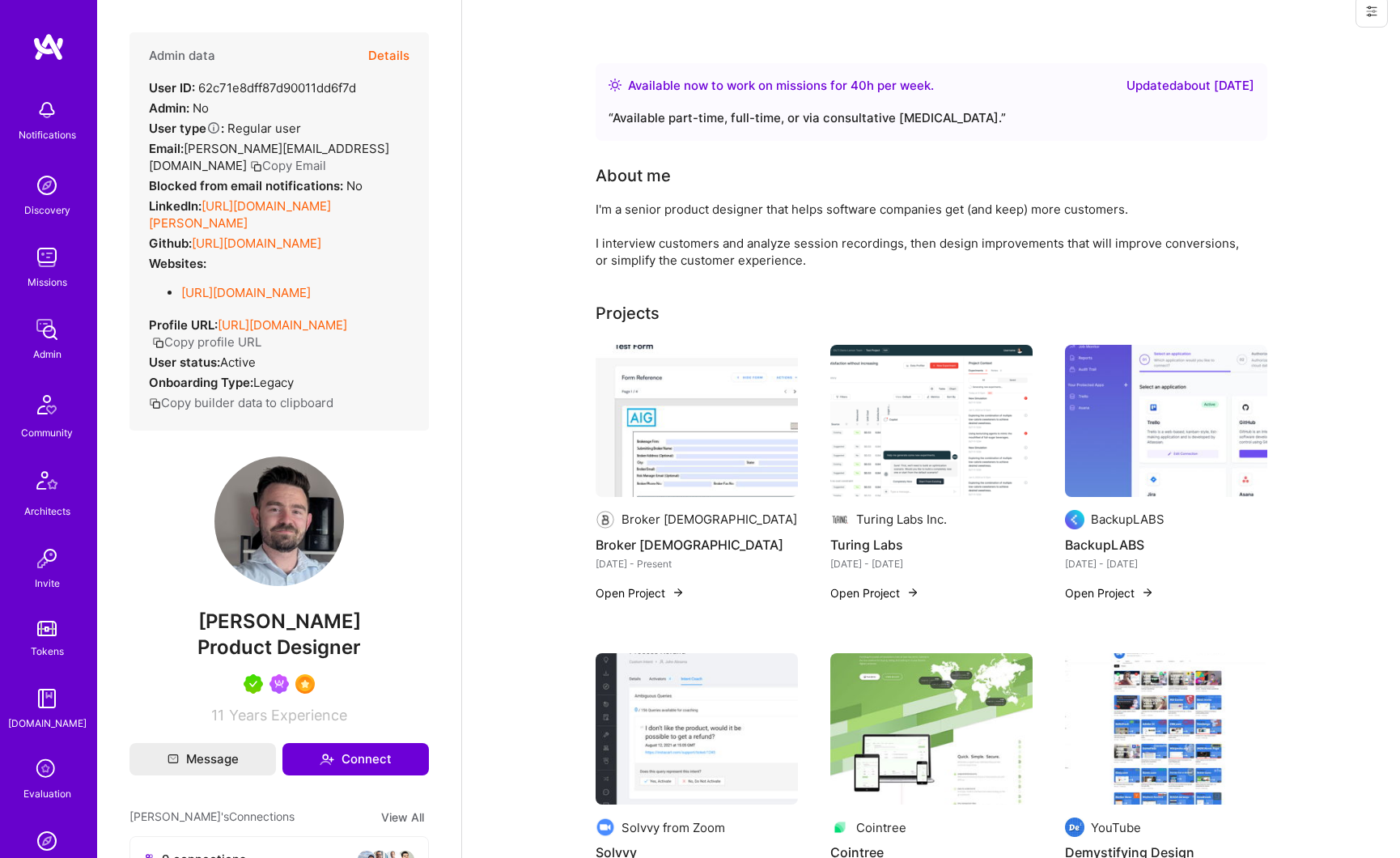
click at [377, 56] on button "Details" at bounding box center [389, 56] width 41 height 47
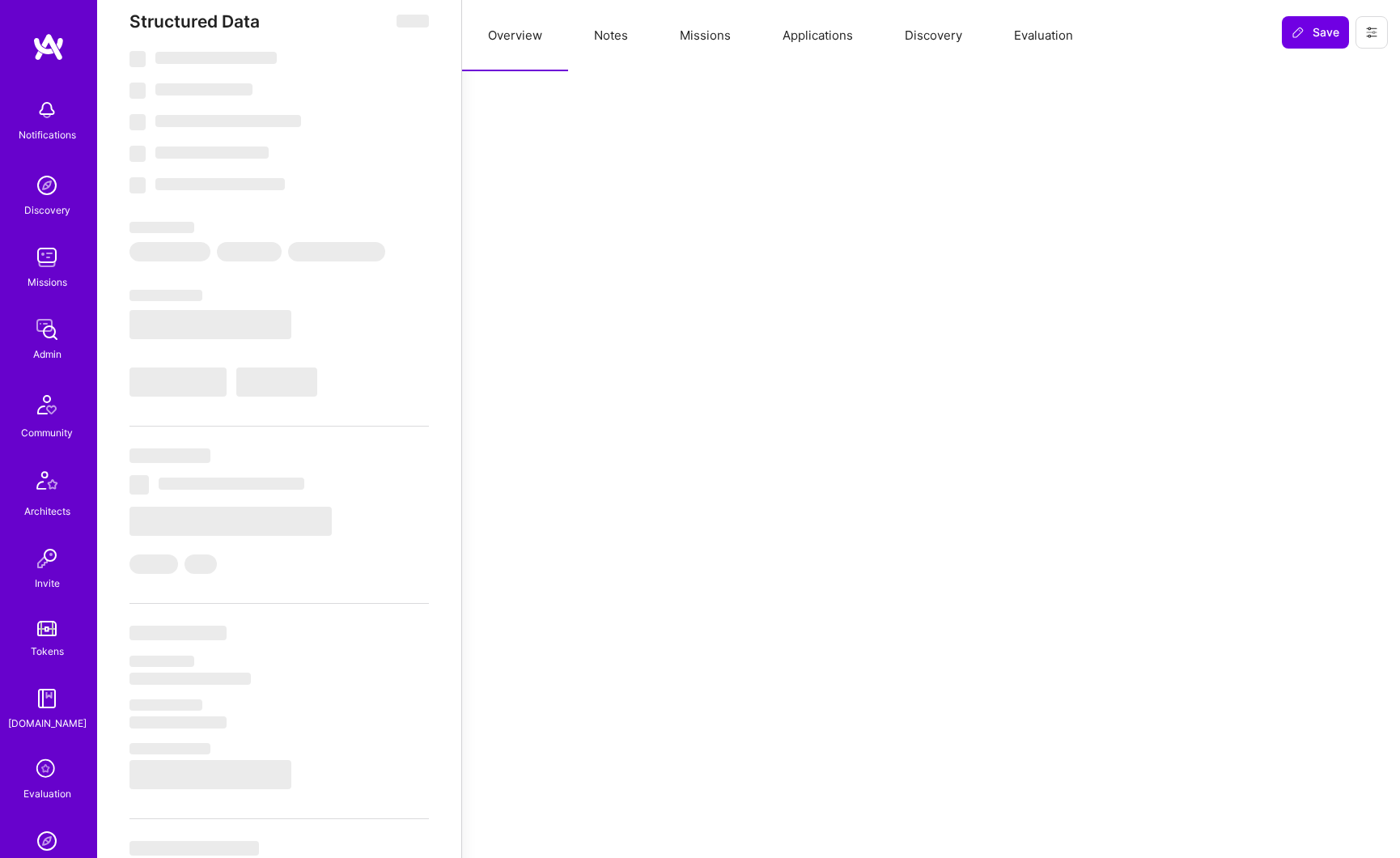
scroll to position [28, 0]
click at [709, 36] on button "Missions" at bounding box center [705, 35] width 103 height 71
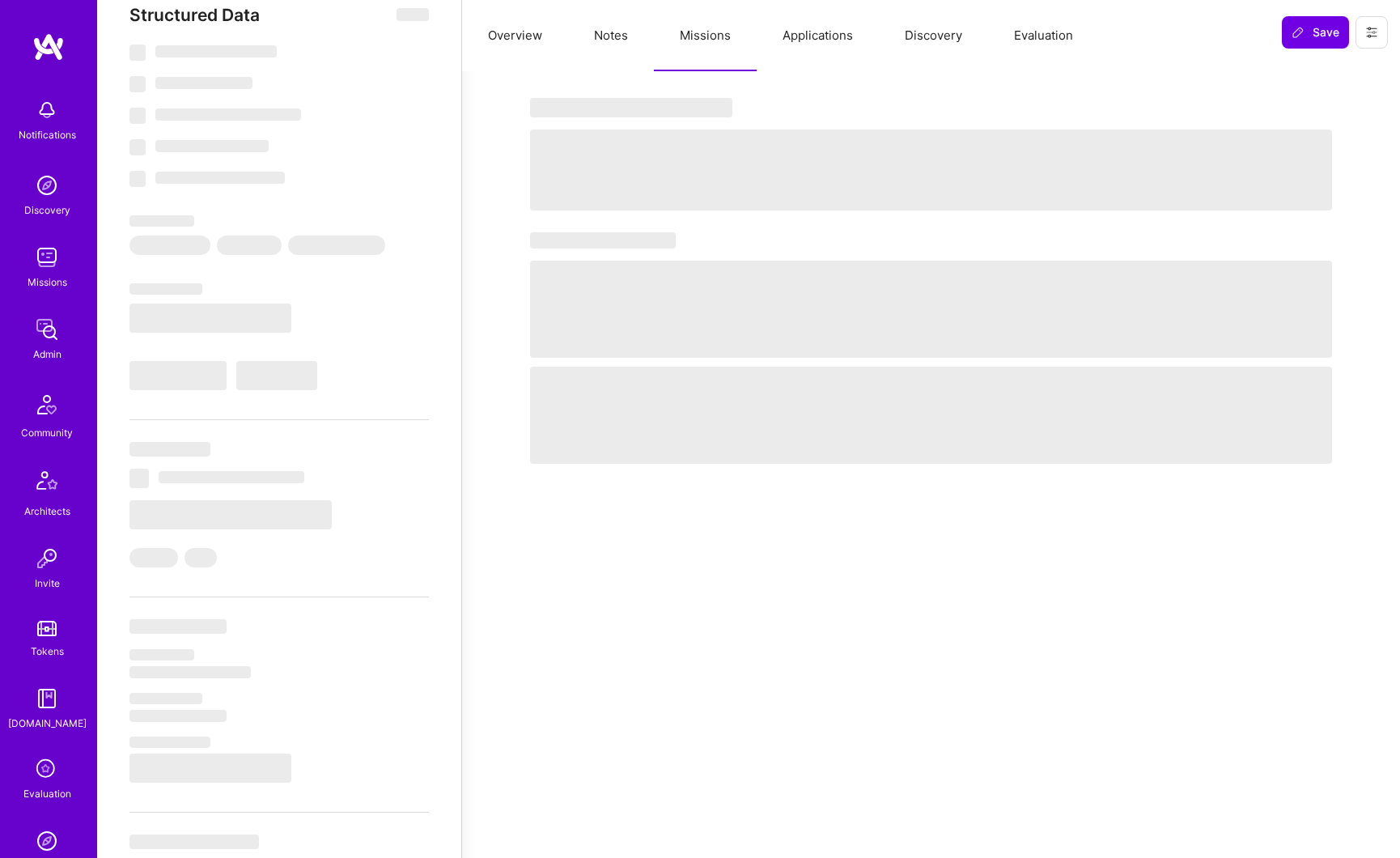
type textarea "x"
select select "Right Now"
select select "5"
select select "7"
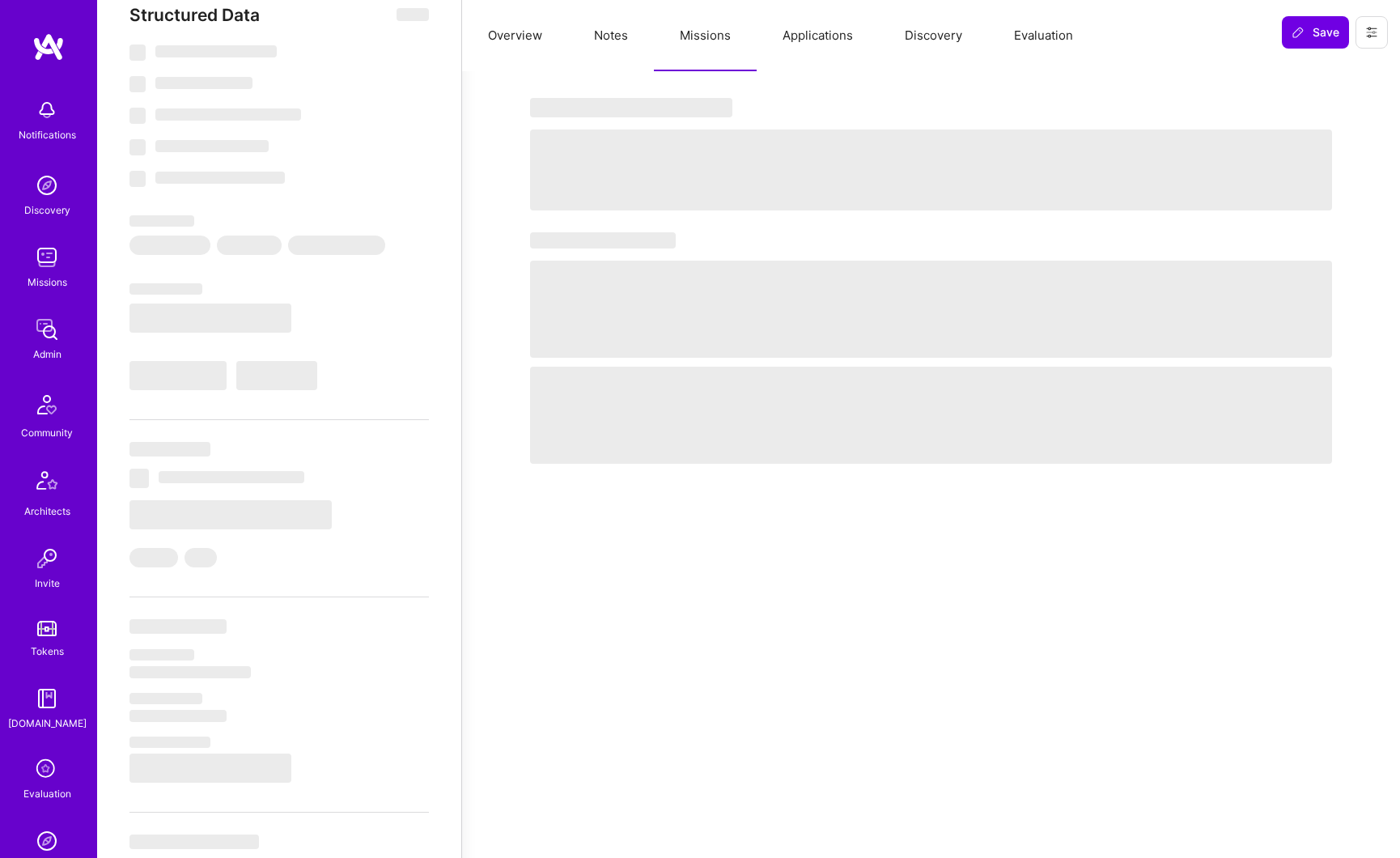
select select "7"
select select "US"
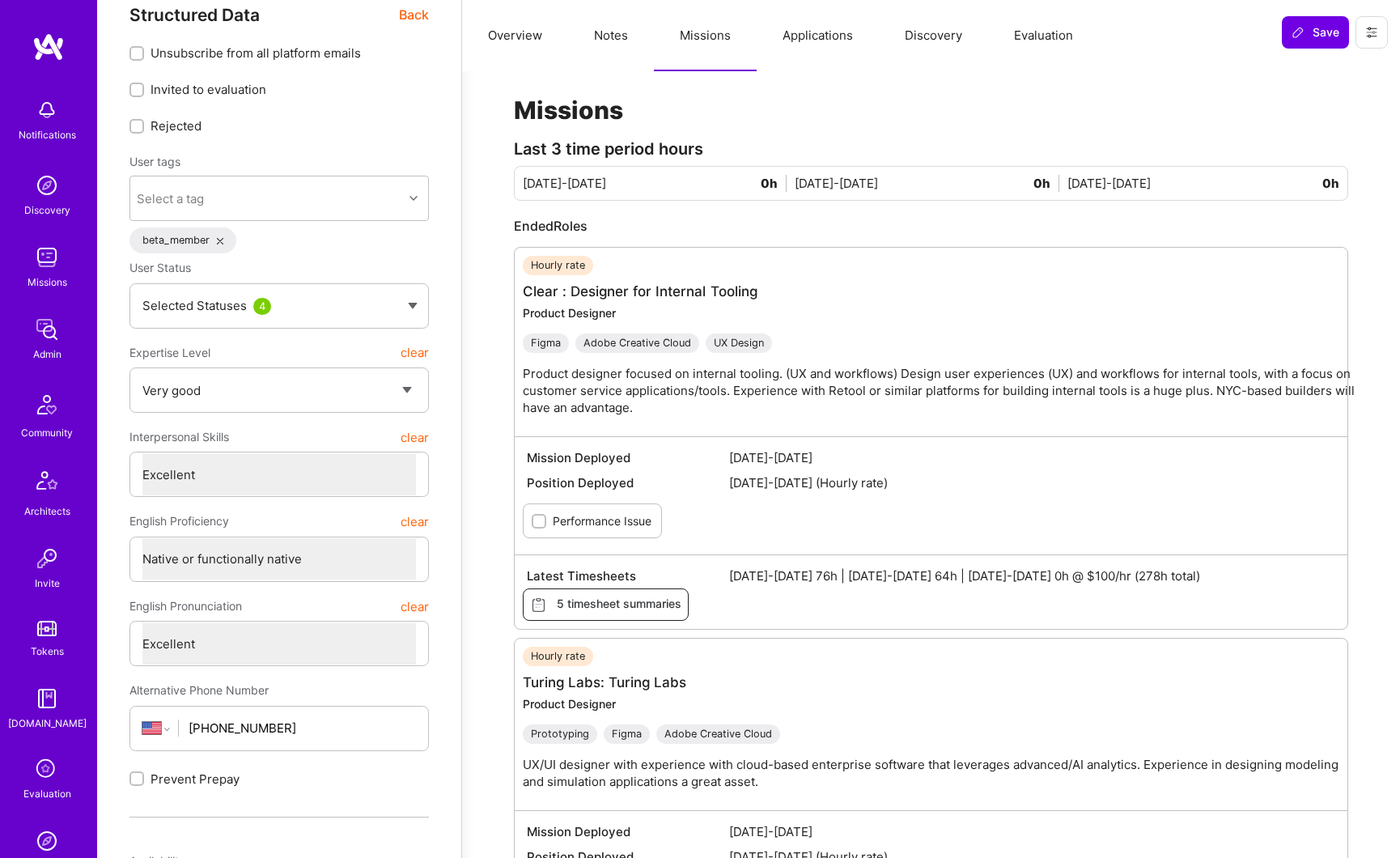
click at [624, 603] on span "5 timesheet summaries" at bounding box center [606, 604] width 152 height 18
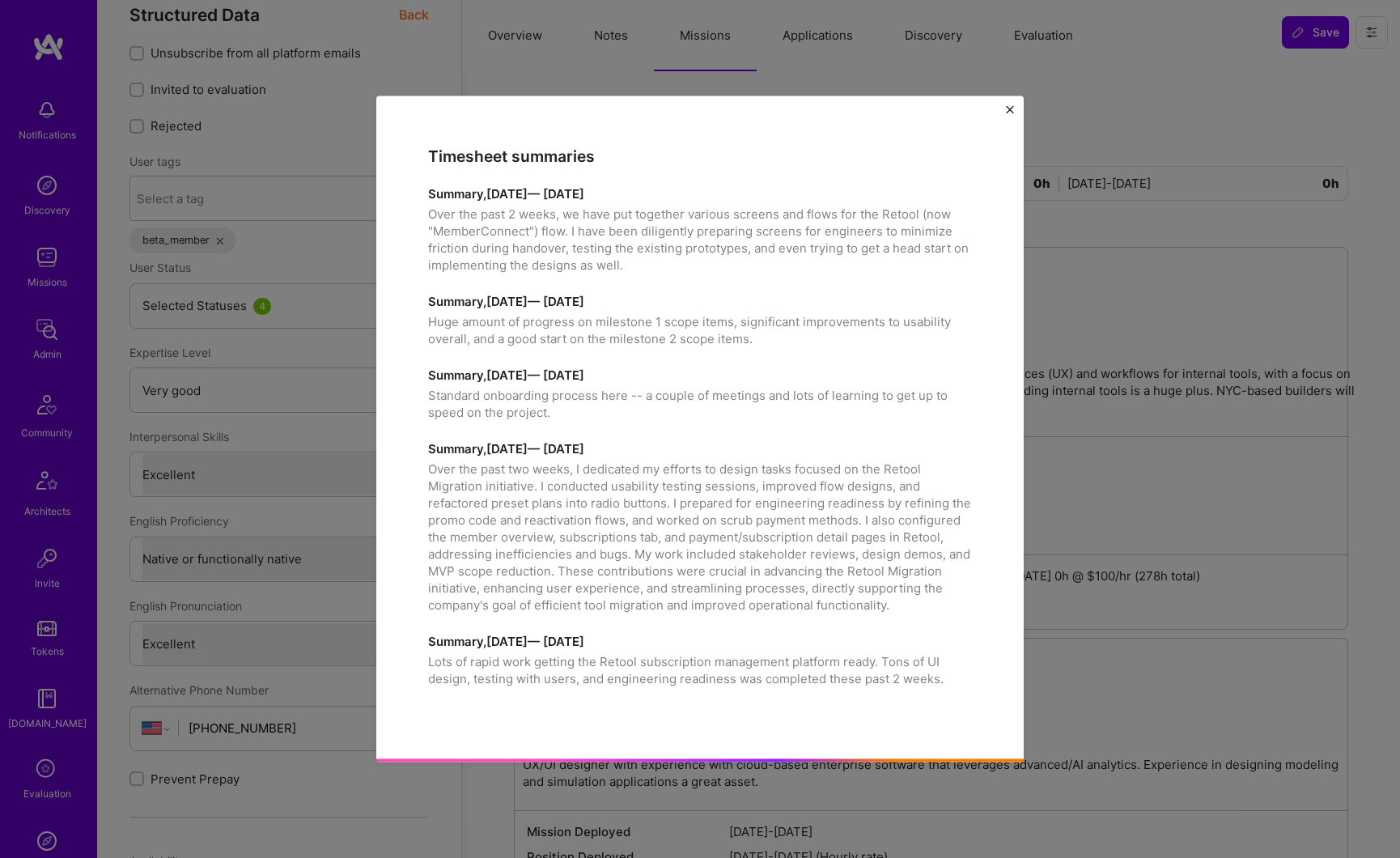
click at [453, 155] on h3 "Timesheet summaries" at bounding box center [700, 156] width 544 height 19
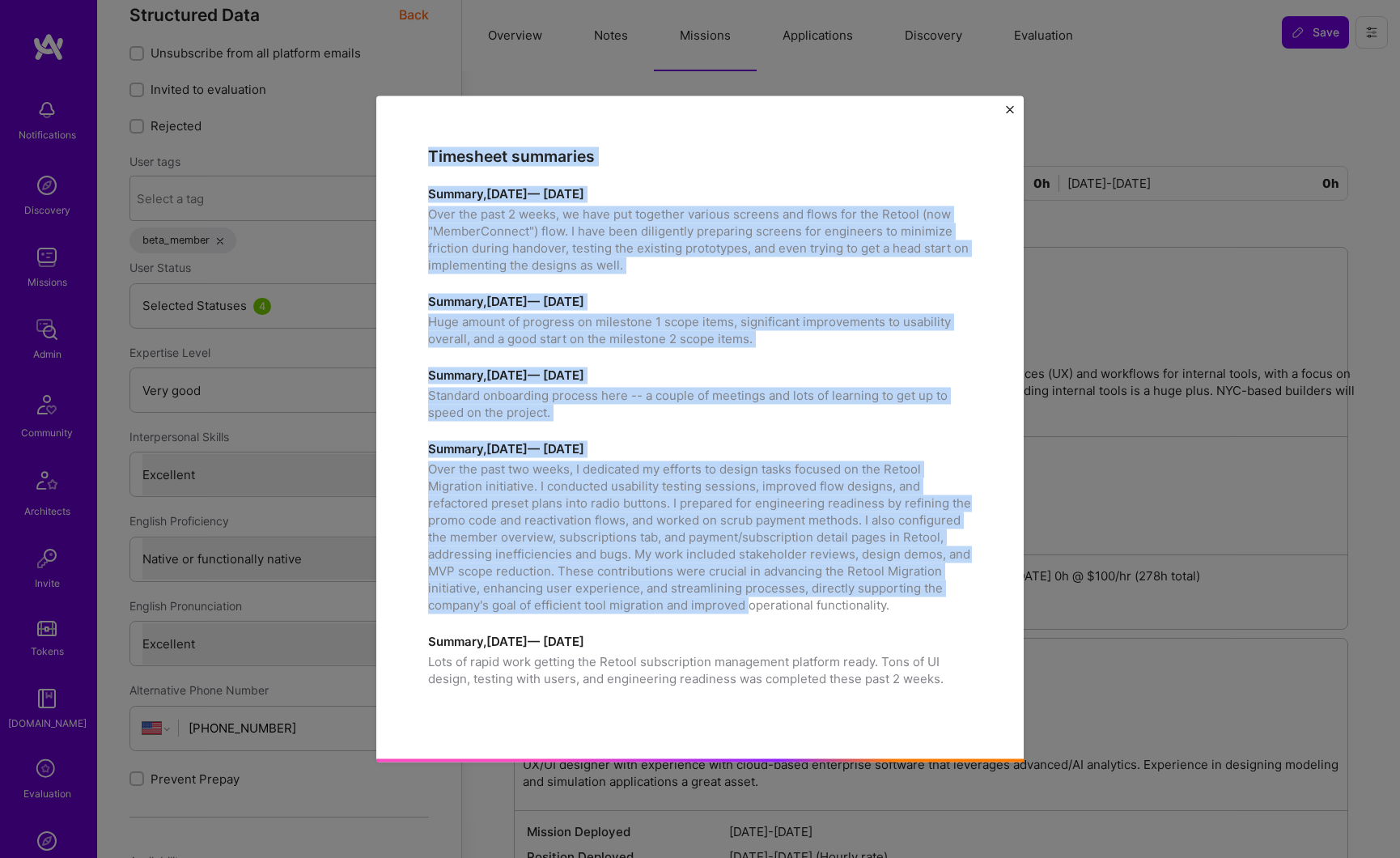
scroll to position [311, 0]
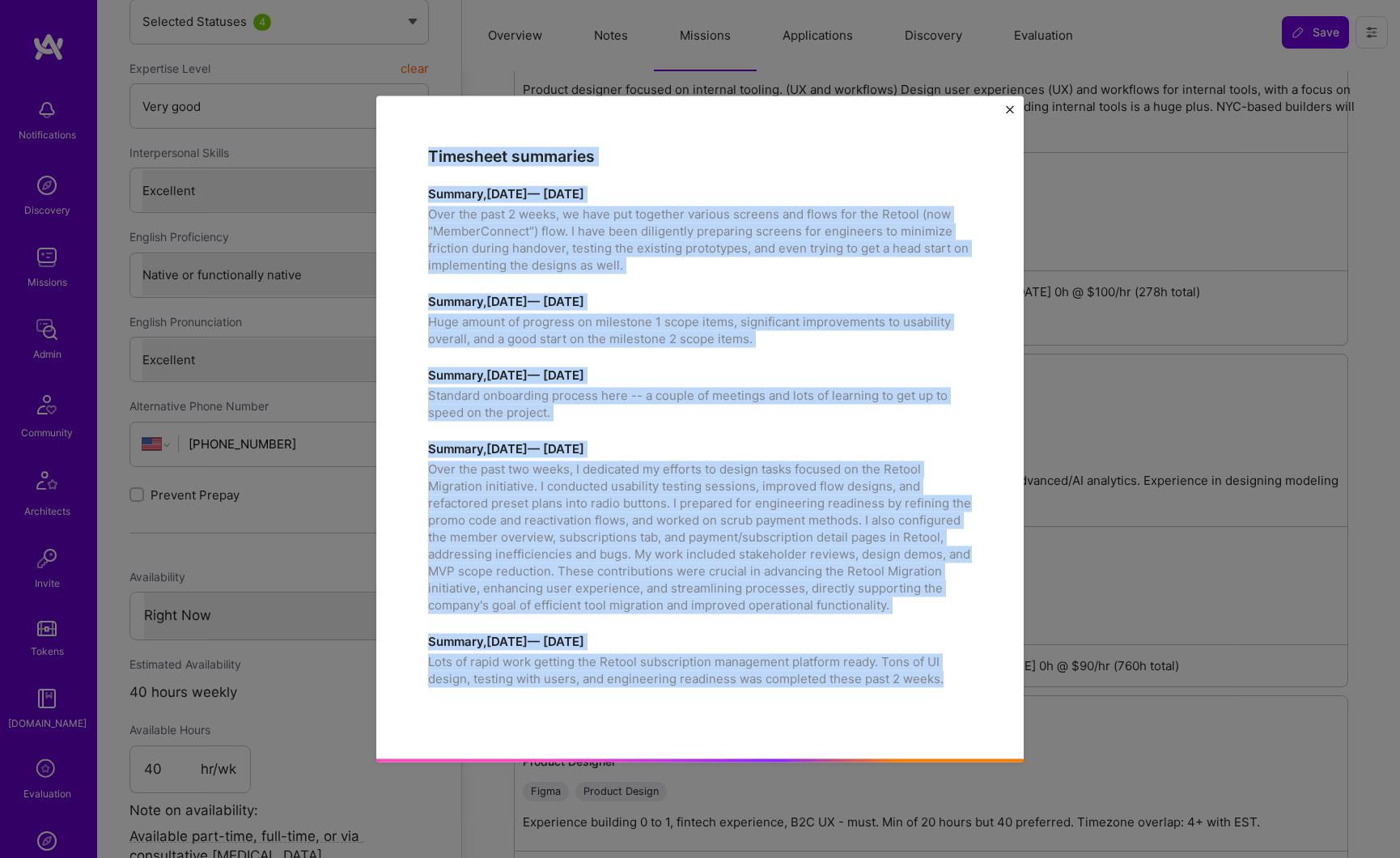
drag, startPoint x: 453, startPoint y: 155, endPoint x: 942, endPoint y: 684, distance: 720.4
click at [942, 684] on div "Timesheet summaries Summary, September 02, 2024 — September 12, 2024 Over the p…" at bounding box center [700, 427] width 544 height 559
copy div "Timesheet summaries Summary, September 02, 2024 — September 12, 2024 Over the p…"
